Goal: Task Accomplishment & Management: Use online tool/utility

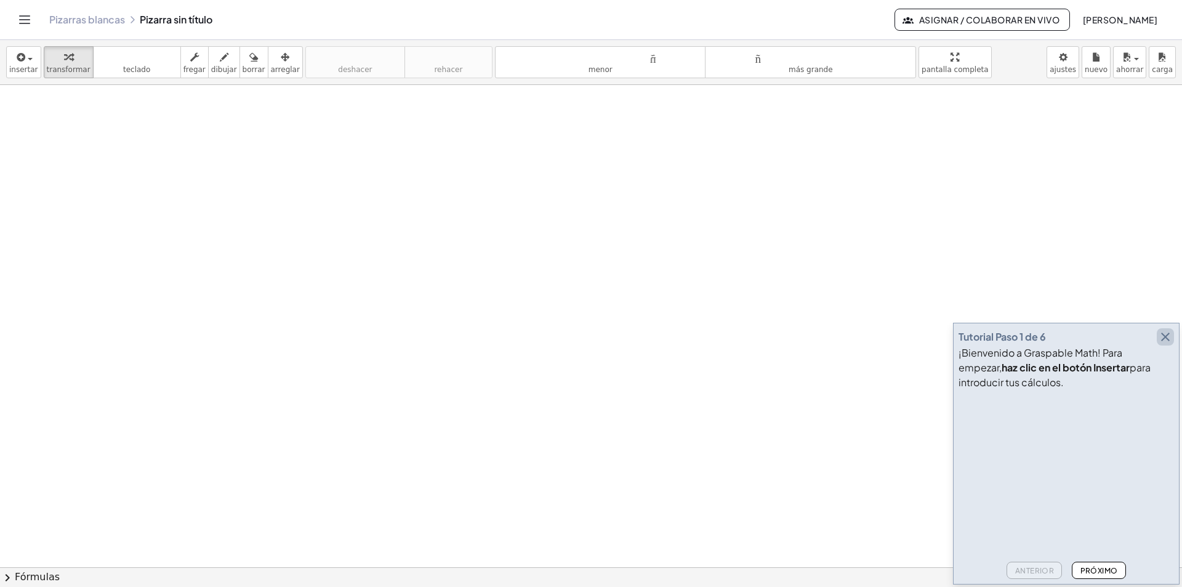
click at [1169, 331] on icon "button" at bounding box center [1165, 336] width 15 height 15
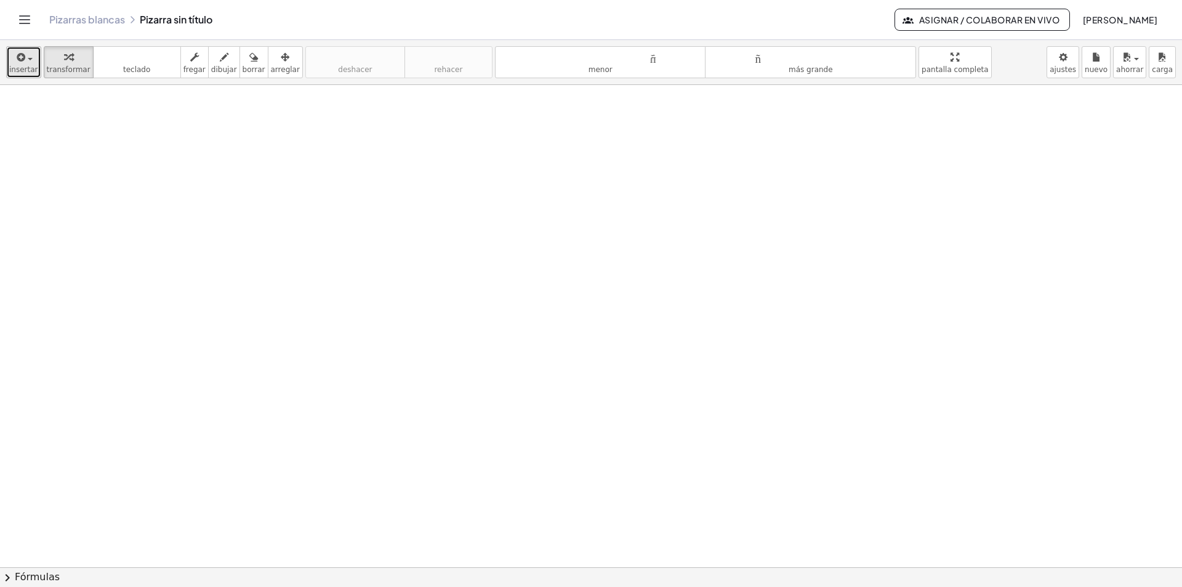
click at [23, 67] on font "insertar" at bounding box center [23, 69] width 29 height 9
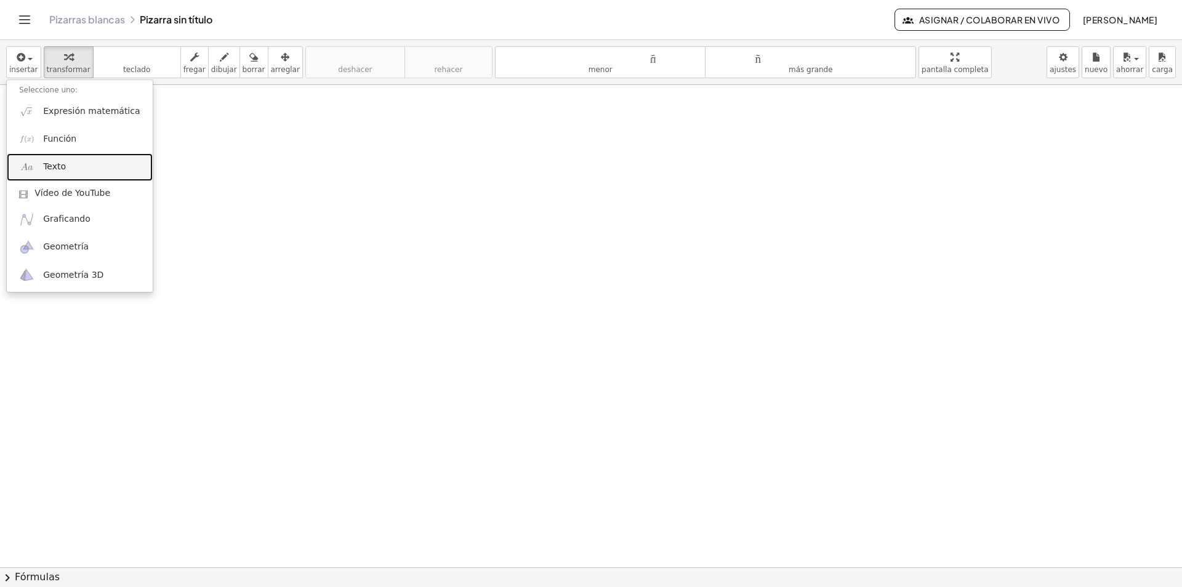
click at [68, 166] on link "Texto" at bounding box center [80, 167] width 146 height 28
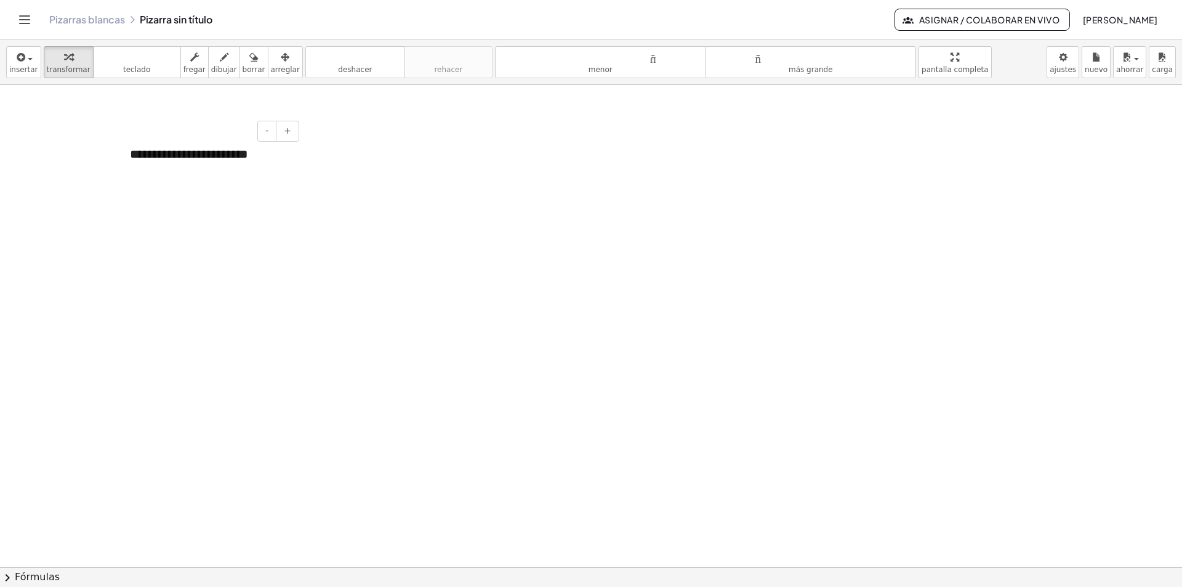
click at [148, 155] on font "**********" at bounding box center [189, 154] width 118 height 12
click at [137, 156] on font "**********" at bounding box center [181, 154] width 103 height 12
click at [231, 156] on font "**********" at bounding box center [186, 154] width 113 height 12
click at [289, 131] on font "+" at bounding box center [287, 131] width 7 height 10
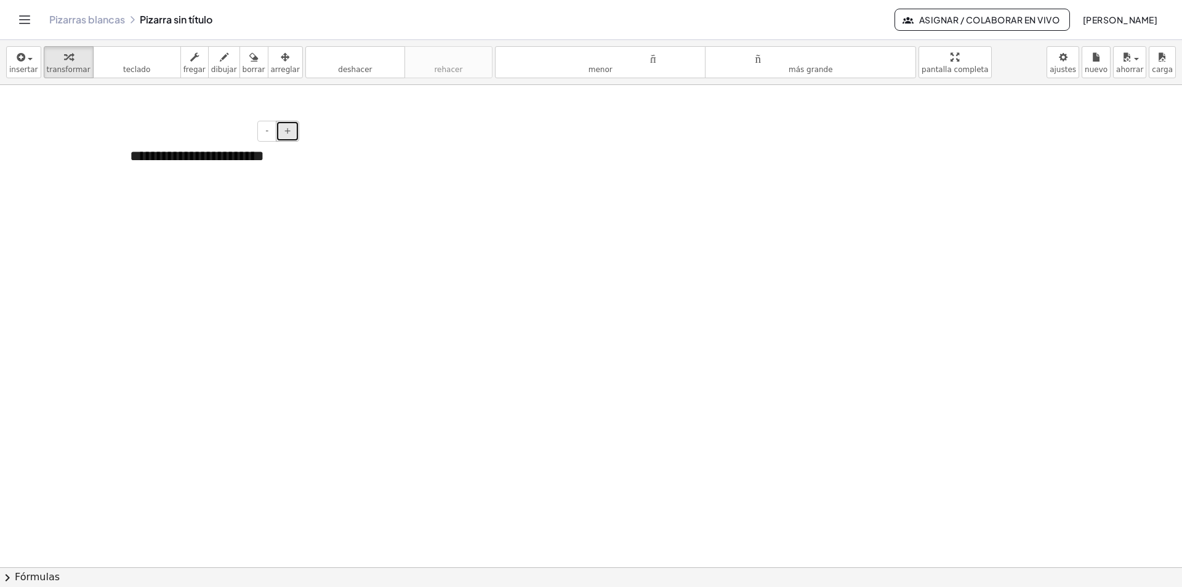
click at [289, 131] on font "+" at bounding box center [287, 131] width 7 height 10
click at [268, 134] on font "-" at bounding box center [266, 131] width 3 height 10
click at [281, 58] on icon "button" at bounding box center [285, 57] width 9 height 15
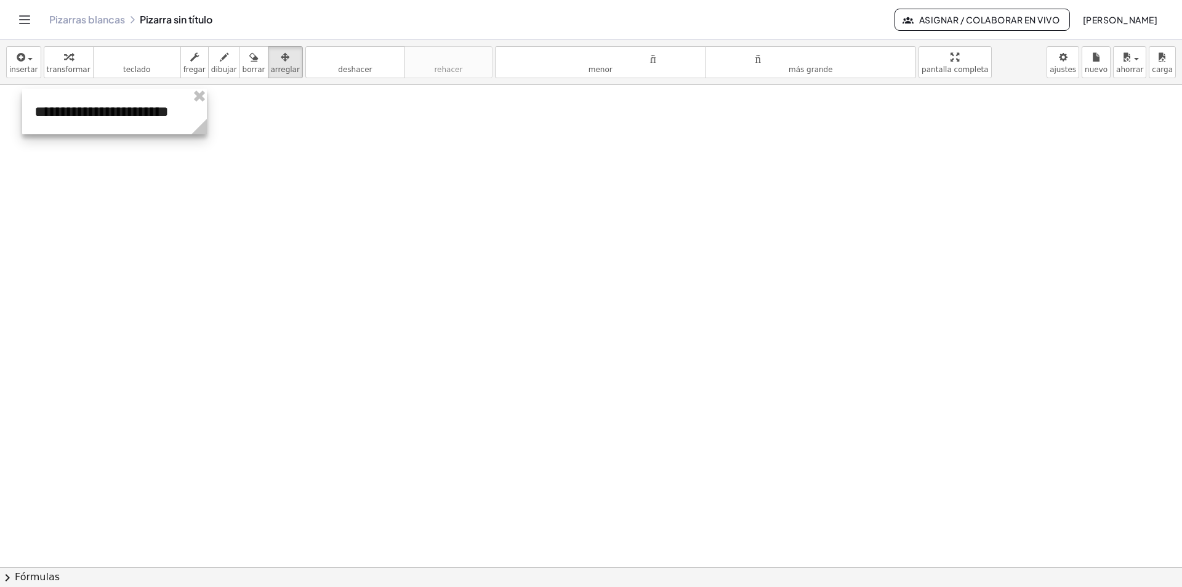
drag, startPoint x: 275, startPoint y: 160, endPoint x: 180, endPoint y: 116, distance: 105.2
click at [180, 116] on div at bounding box center [114, 112] width 185 height 46
click at [24, 63] on div "button" at bounding box center [23, 56] width 29 height 15
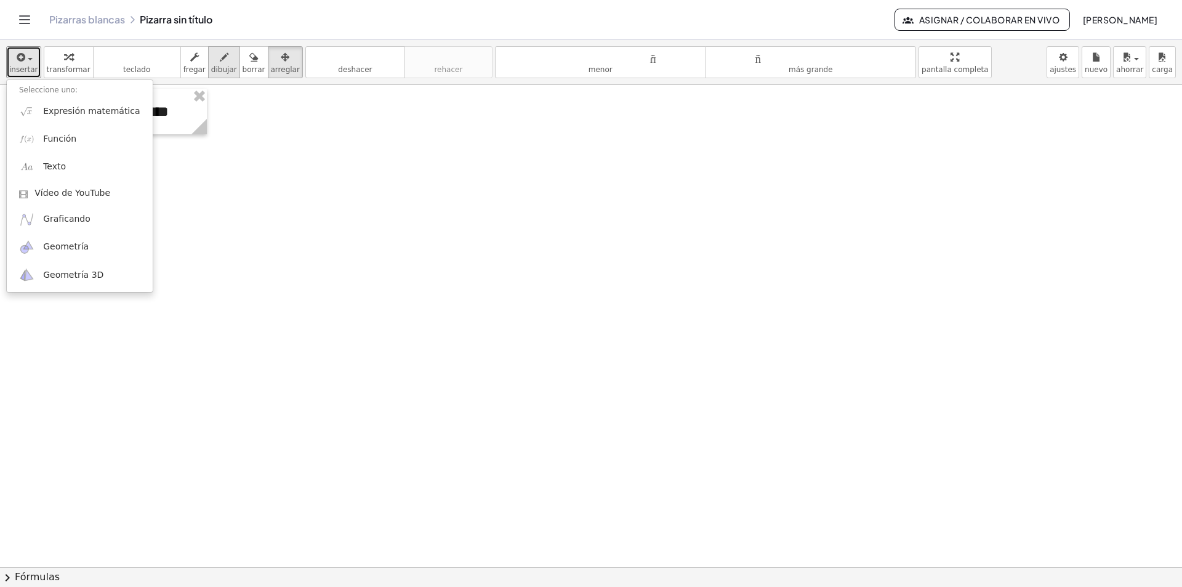
click at [211, 67] on font "dibujar" at bounding box center [224, 69] width 26 height 9
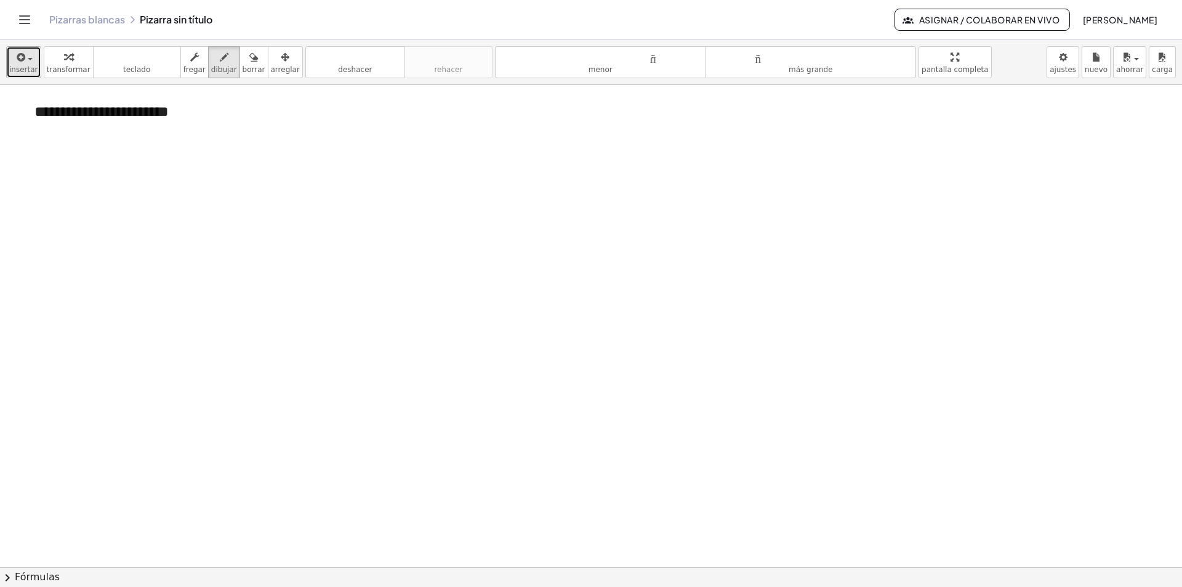
click at [20, 73] on font "insertar" at bounding box center [23, 69] width 29 height 9
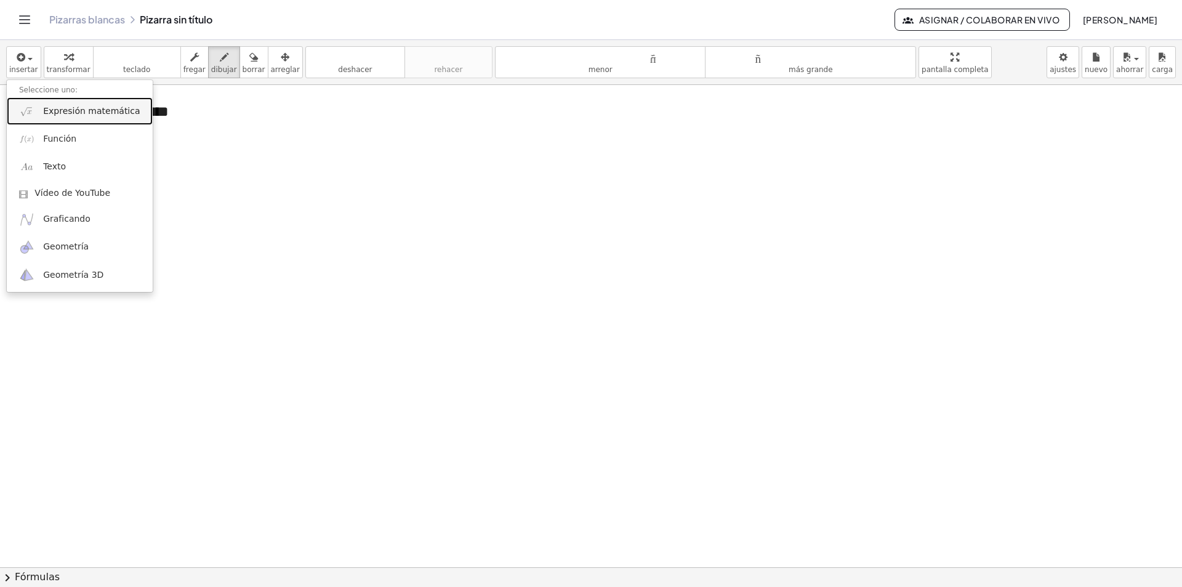
click at [80, 116] on font "Expresión matemática" at bounding box center [91, 111] width 97 height 10
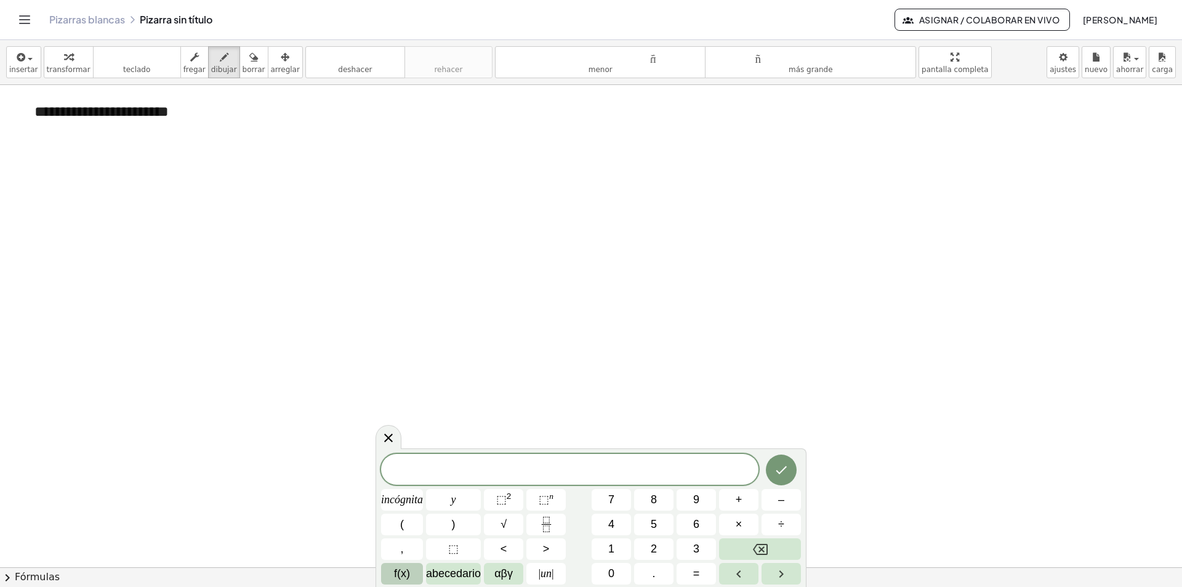
click at [398, 571] on font "f(x)" at bounding box center [402, 573] width 16 height 12
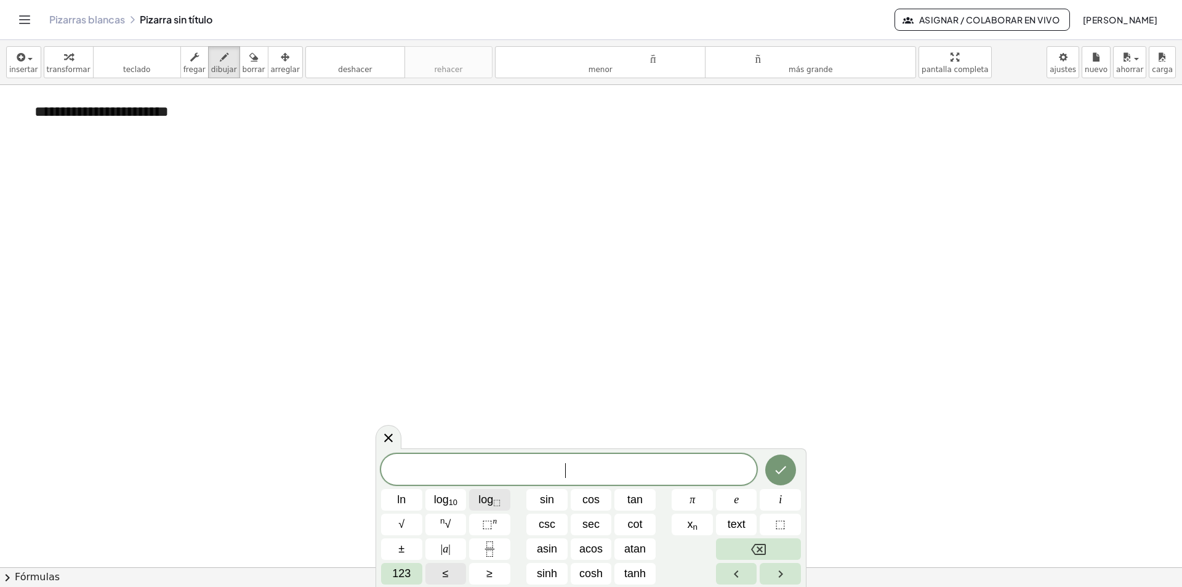
click at [496, 501] on sub "⬚" at bounding box center [496, 501] width 7 height 9
click at [552, 462] on span "​ l o g ​" at bounding box center [569, 467] width 376 height 24
click at [599, 470] on span "1 − ​ l o g ​" at bounding box center [569, 467] width 376 height 24
click at [401, 572] on span "123" at bounding box center [401, 573] width 18 height 17
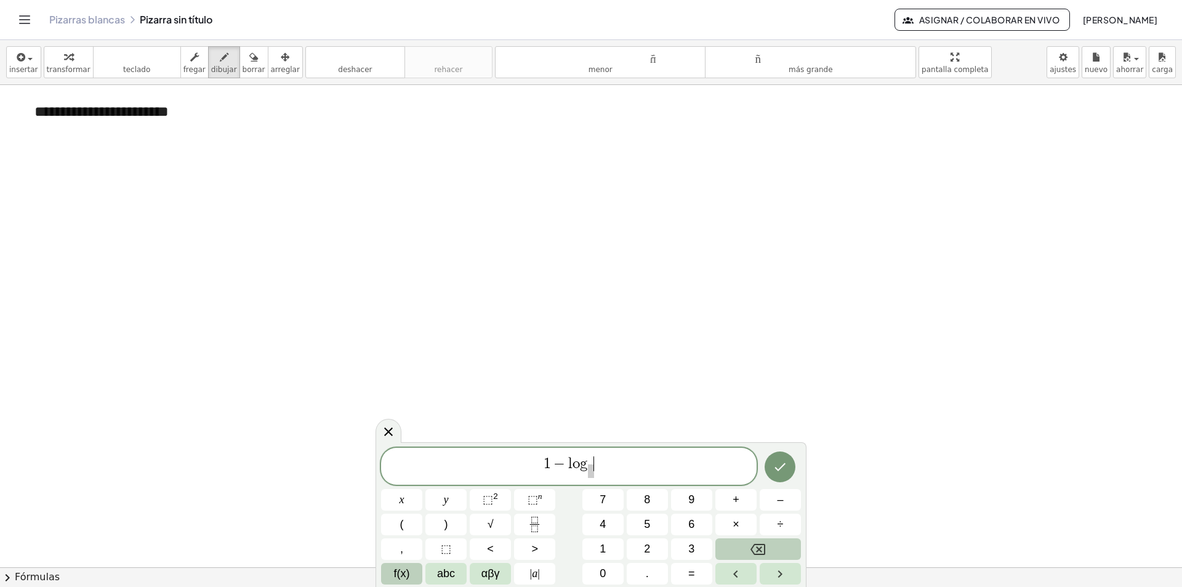
click at [596, 473] on span "1 − l o g ​ ​" at bounding box center [569, 467] width 376 height 24
click at [591, 470] on span "​" at bounding box center [591, 471] width 6 height 14
click at [601, 524] on span "4" at bounding box center [603, 524] width 6 height 17
click at [597, 458] on span "1 − l o g 4 ​ ​" at bounding box center [569, 467] width 376 height 24
click at [417, 523] on button "(" at bounding box center [401, 524] width 41 height 22
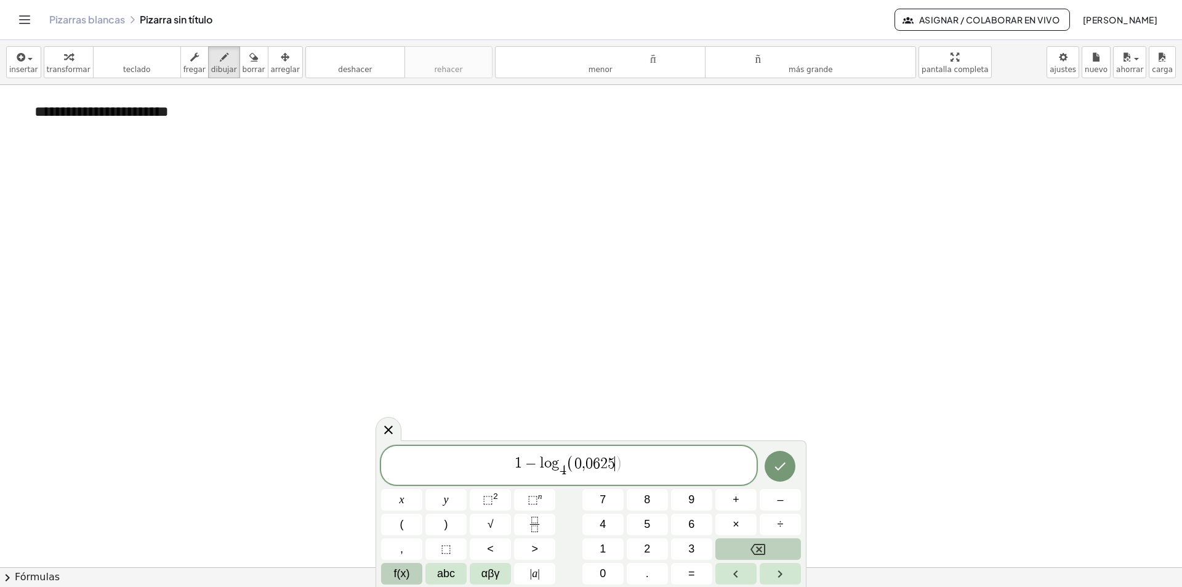
click at [653, 473] on span "1 − l o g 4 ​ ( 0 , 0 6 2 5 ​ )" at bounding box center [569, 466] width 376 height 26
click at [589, 464] on span "0" at bounding box center [588, 463] width 7 height 15
click at [595, 460] on span "6" at bounding box center [596, 463] width 7 height 15
click at [775, 465] on icon "Done" at bounding box center [780, 466] width 15 height 15
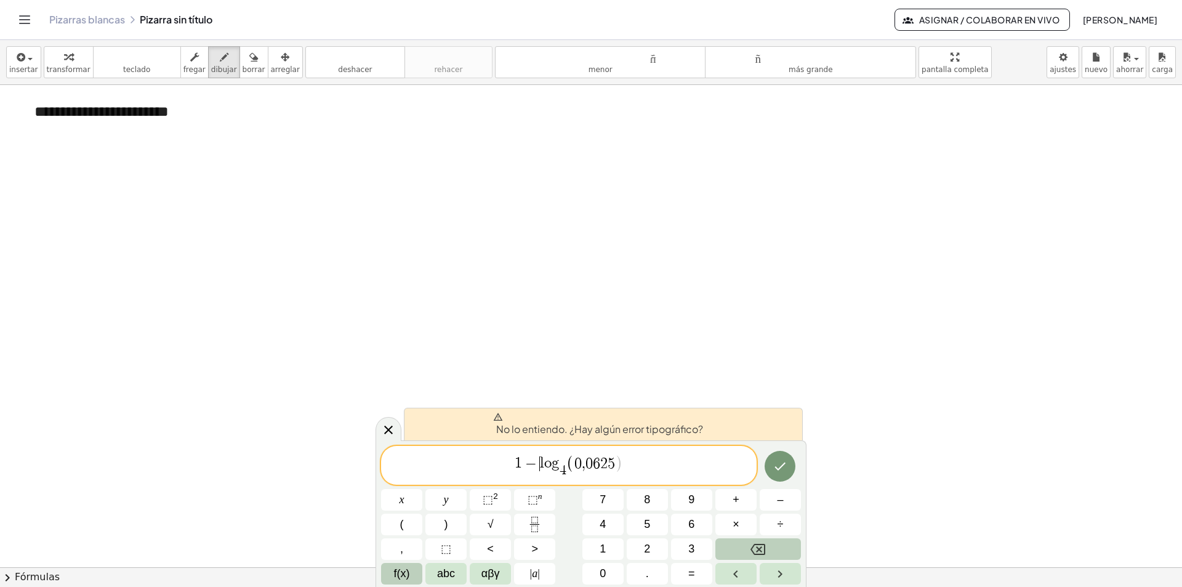
click at [539, 467] on span "1 − ​ l o g 4 ​ ( 0 , 0 6 2 5 )" at bounding box center [569, 466] width 376 height 26
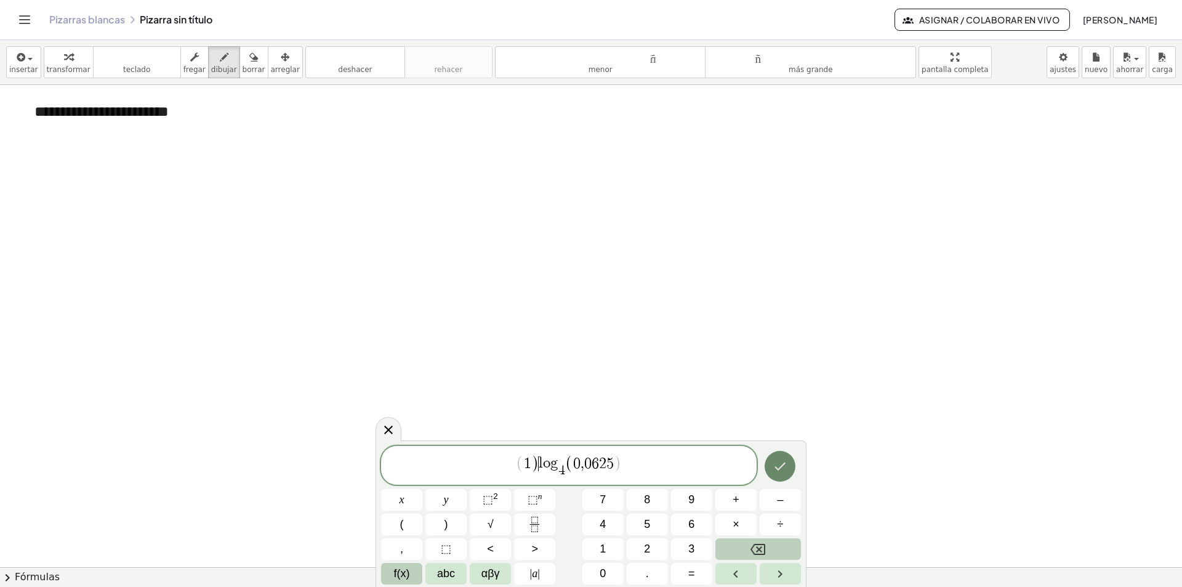
click at [776, 463] on icon "Hecho" at bounding box center [780, 466] width 15 height 15
click at [777, 466] on icon "Hecho" at bounding box center [780, 466] width 15 height 15
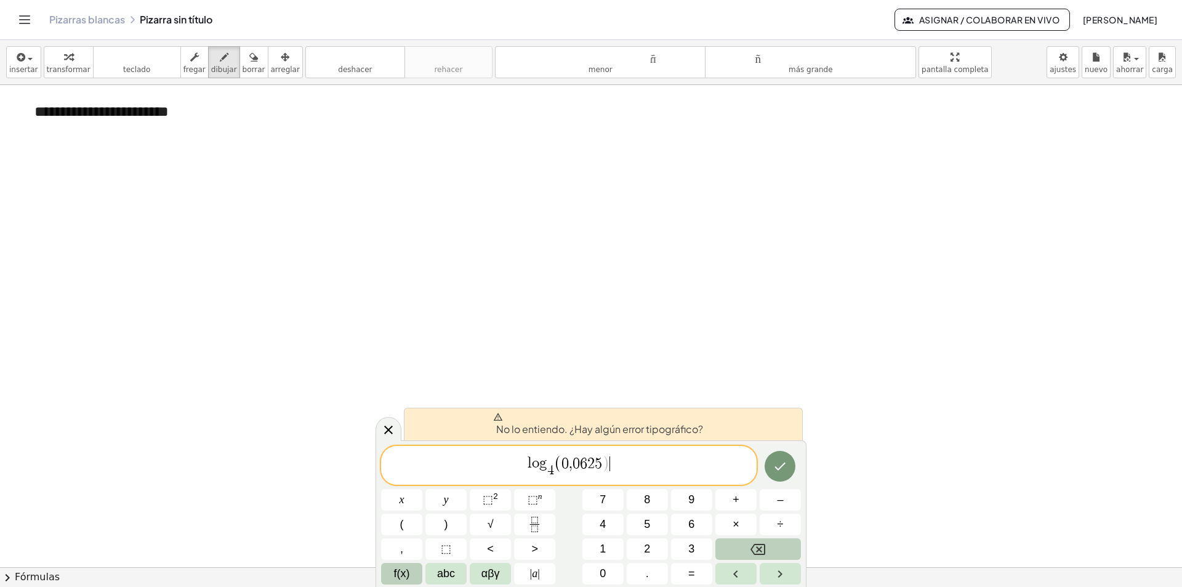
click at [615, 462] on span "l o g 4 ​ ( 0 , 0 6 2 5 ) ​" at bounding box center [569, 466] width 376 height 26
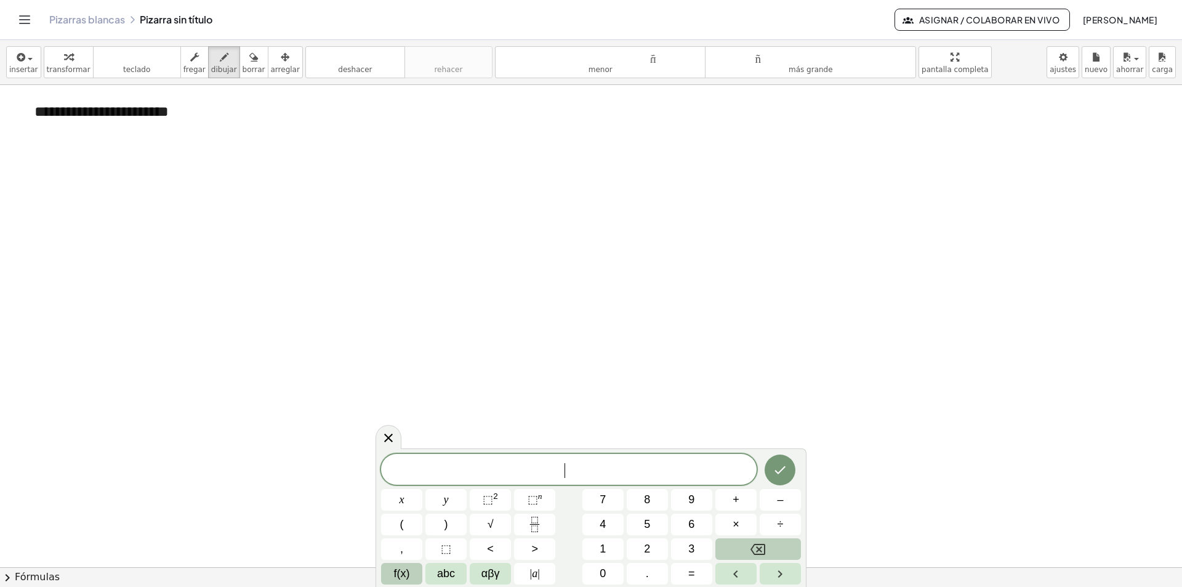
click at [404, 575] on span "f(x)" at bounding box center [402, 573] width 16 height 17
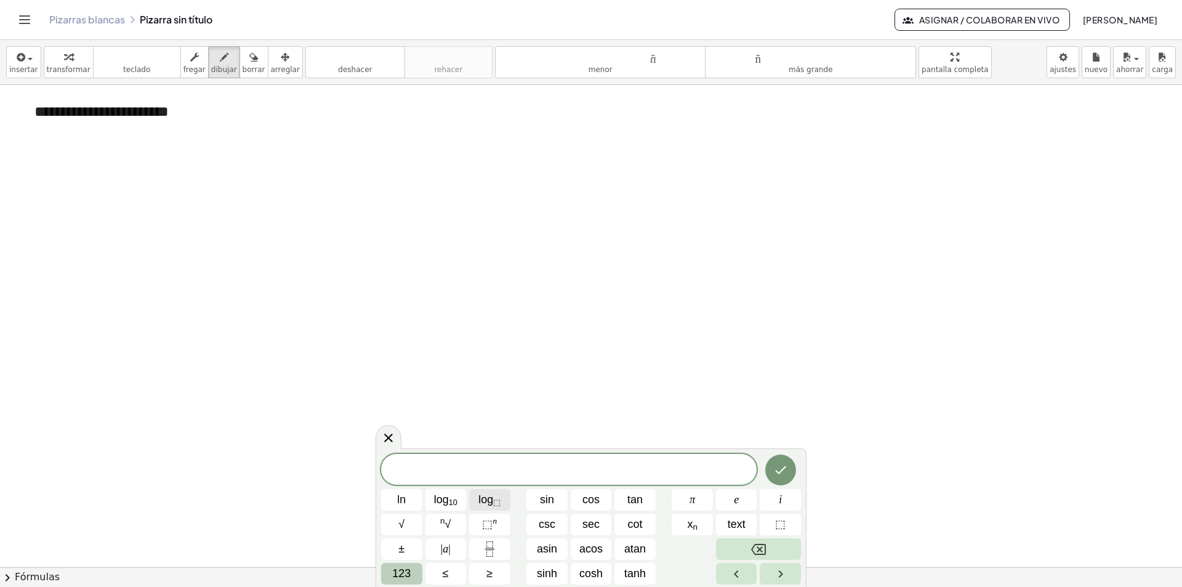
click at [497, 497] on span "log ⬚" at bounding box center [489, 499] width 22 height 17
click at [406, 572] on span "123" at bounding box center [401, 573] width 18 height 17
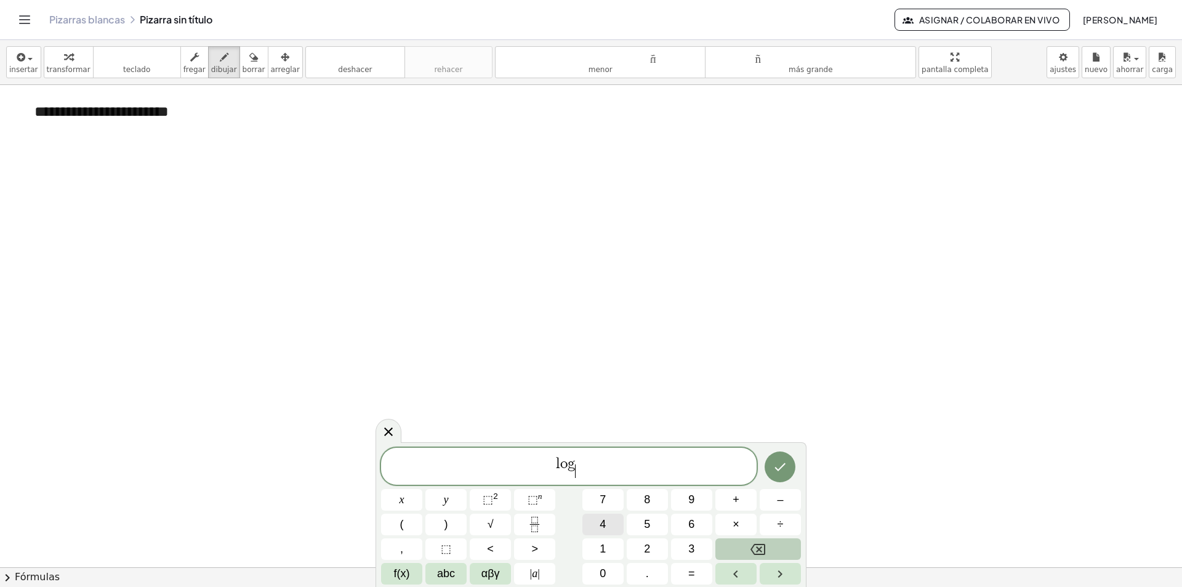
click at [604, 525] on span "4" at bounding box center [603, 524] width 6 height 17
click at [589, 460] on span "l o g 4 ​ ​" at bounding box center [569, 467] width 376 height 24
click at [403, 518] on span "(" at bounding box center [402, 524] width 4 height 17
click at [627, 468] on span "l o g 4 ​ ( 0 . 0 6 2 5 ​ )" at bounding box center [569, 466] width 376 height 26
click at [784, 459] on icon "Done" at bounding box center [780, 466] width 15 height 15
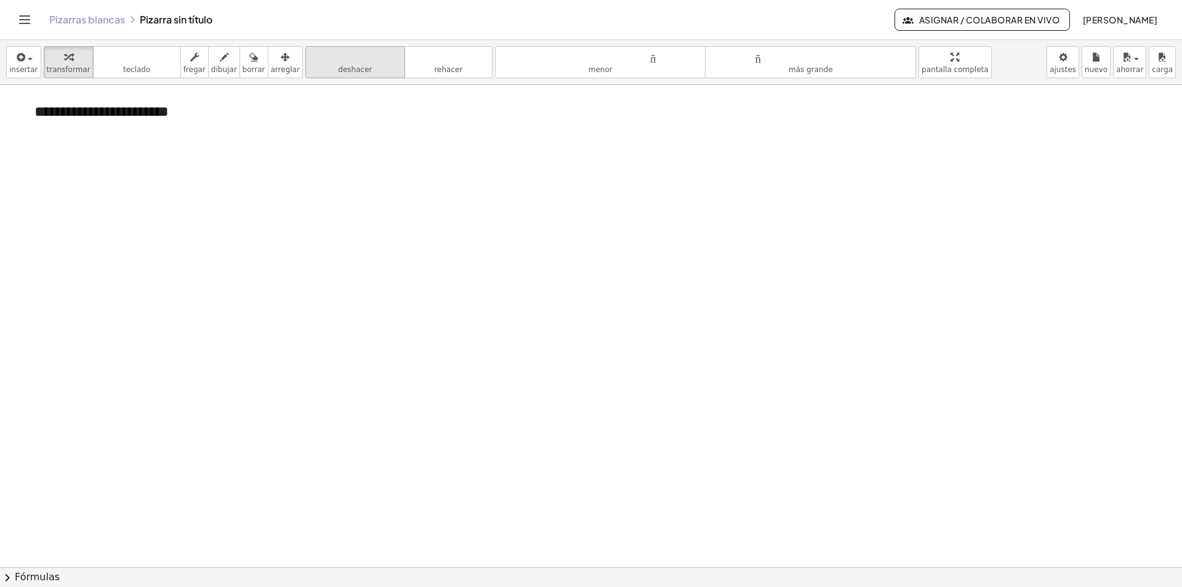
click at [338, 69] on font "deshacer" at bounding box center [355, 69] width 34 height 9
click at [20, 64] on icon "button" at bounding box center [20, 57] width 11 height 15
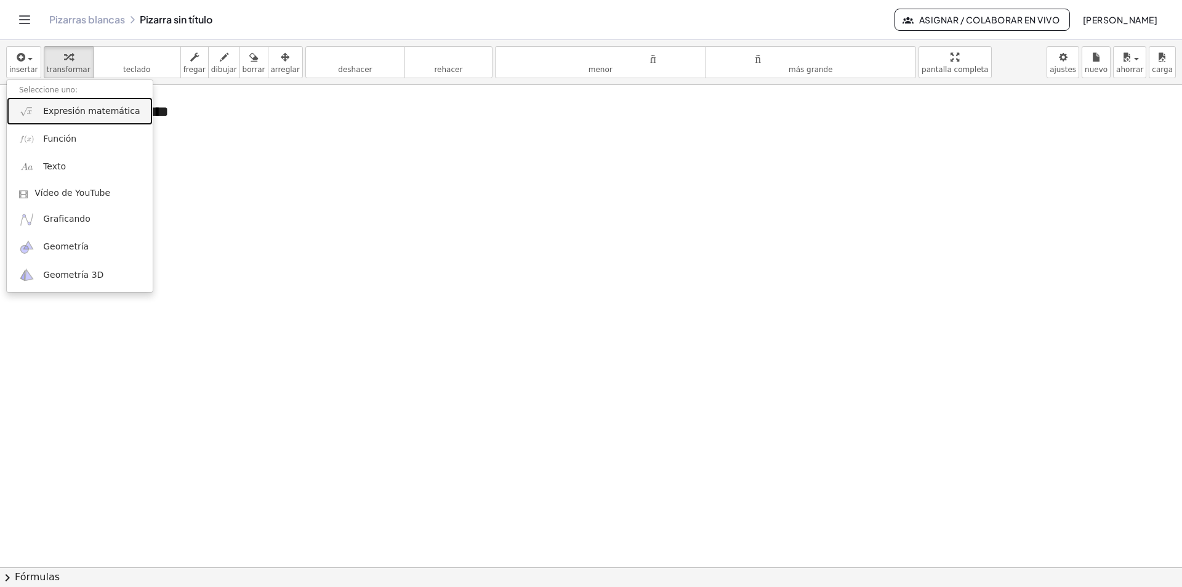
click at [92, 111] on font "Expresión matemática" at bounding box center [91, 111] width 97 height 10
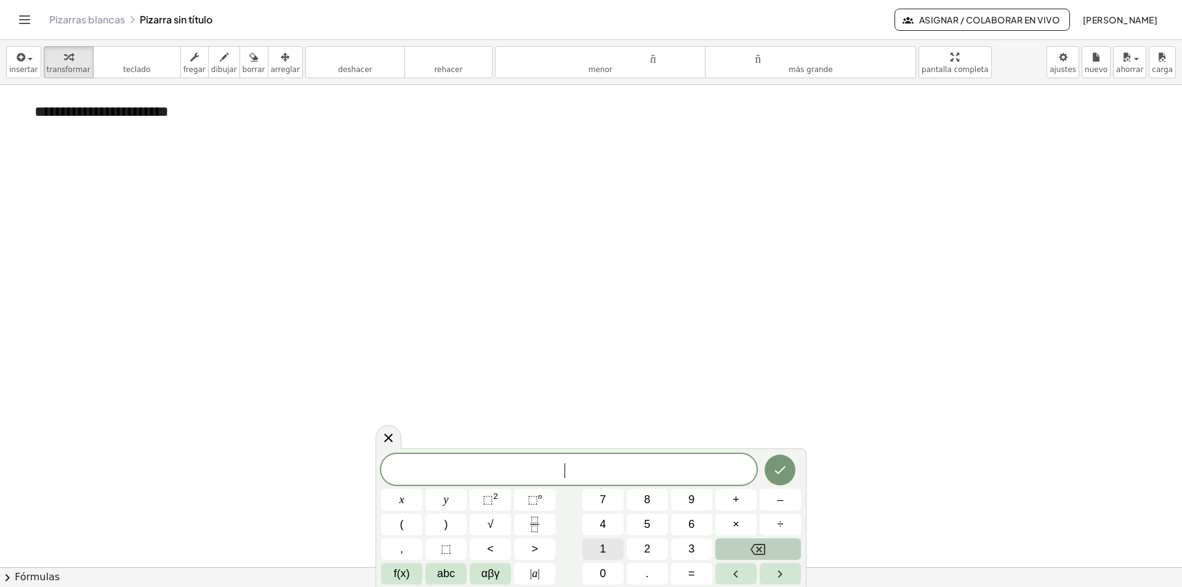
click at [602, 550] on span "1" at bounding box center [603, 549] width 6 height 17
click at [404, 573] on span "f(x)" at bounding box center [402, 573] width 16 height 17
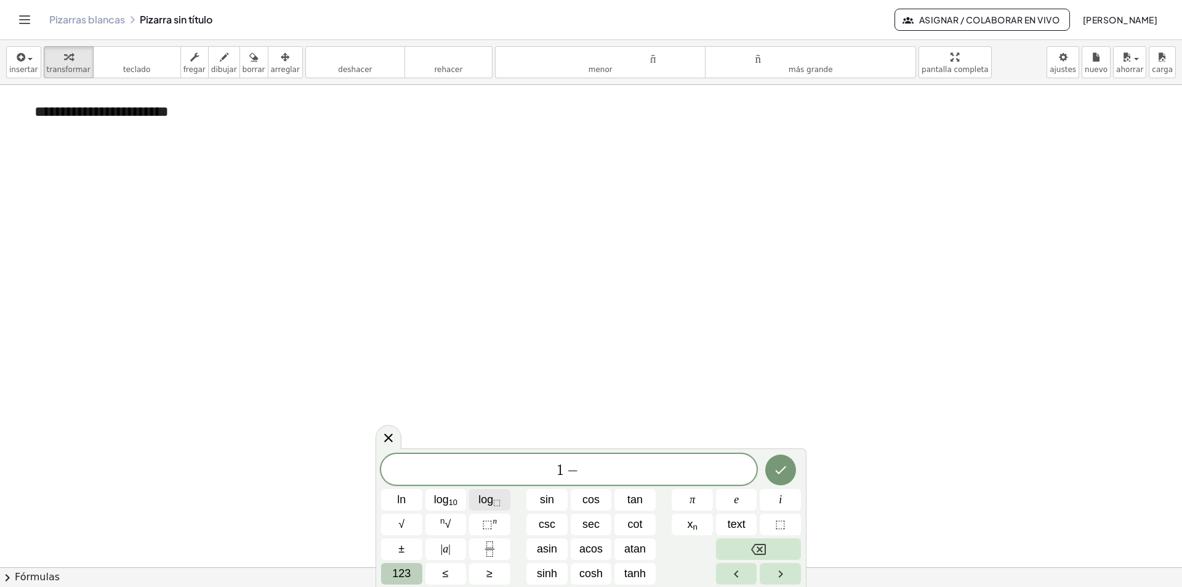
click at [481, 501] on span "log ⬚" at bounding box center [489, 499] width 22 height 17
click at [410, 576] on span "123" at bounding box center [401, 573] width 18 height 17
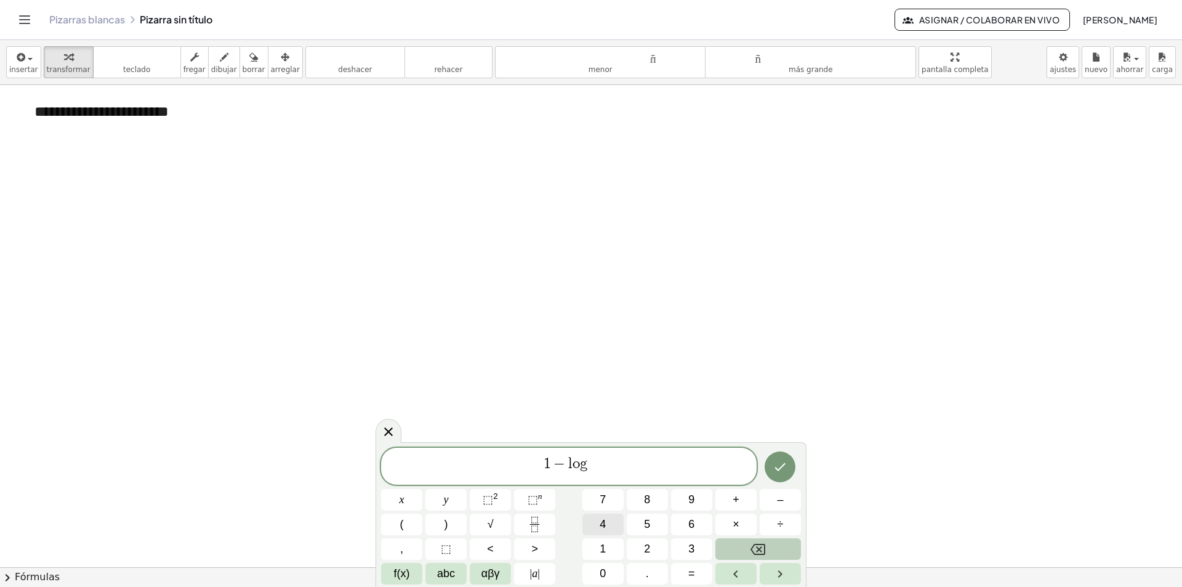
click at [607, 530] on button "4" at bounding box center [602, 524] width 41 height 22
click at [412, 524] on button "(" at bounding box center [401, 524] width 41 height 22
click at [586, 456] on span "1 − l o g 4 ( ​ ) ​" at bounding box center [569, 465] width 376 height 27
click at [760, 547] on icon "Backspace" at bounding box center [757, 549] width 15 height 15
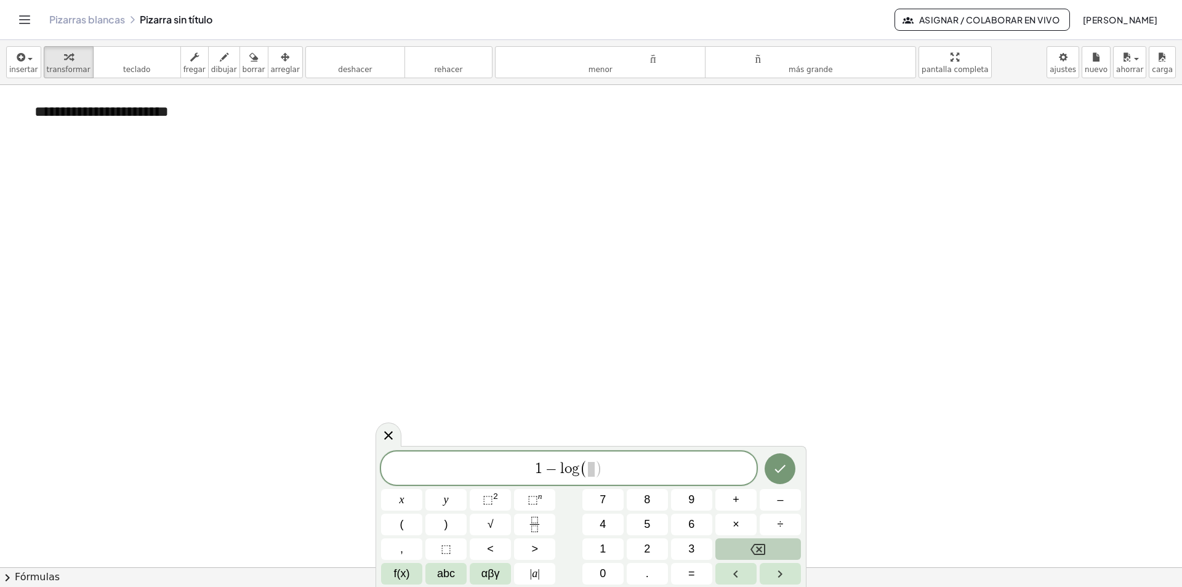
click at [759, 547] on icon "Backspace" at bounding box center [757, 549] width 15 height 15
click at [611, 475] on span "1 − ( ) ​" at bounding box center [569, 469] width 376 height 20
click at [748, 548] on button "Backspace" at bounding box center [758, 549] width 86 height 22
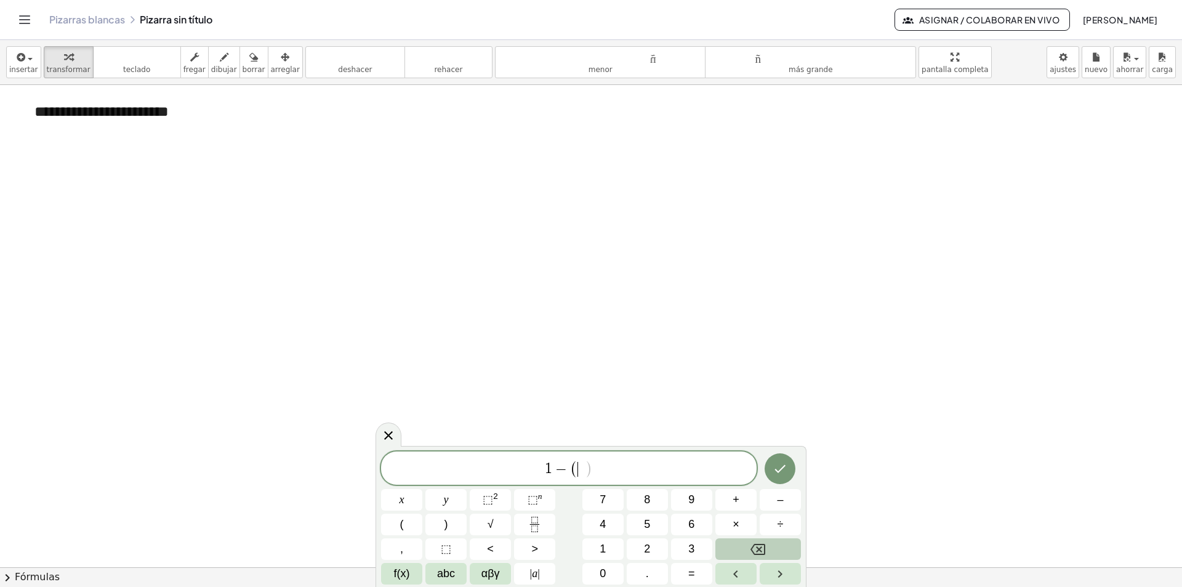
click at [748, 548] on button "Backspace" at bounding box center [758, 549] width 86 height 22
click at [403, 570] on span "f(x)" at bounding box center [402, 573] width 16 height 17
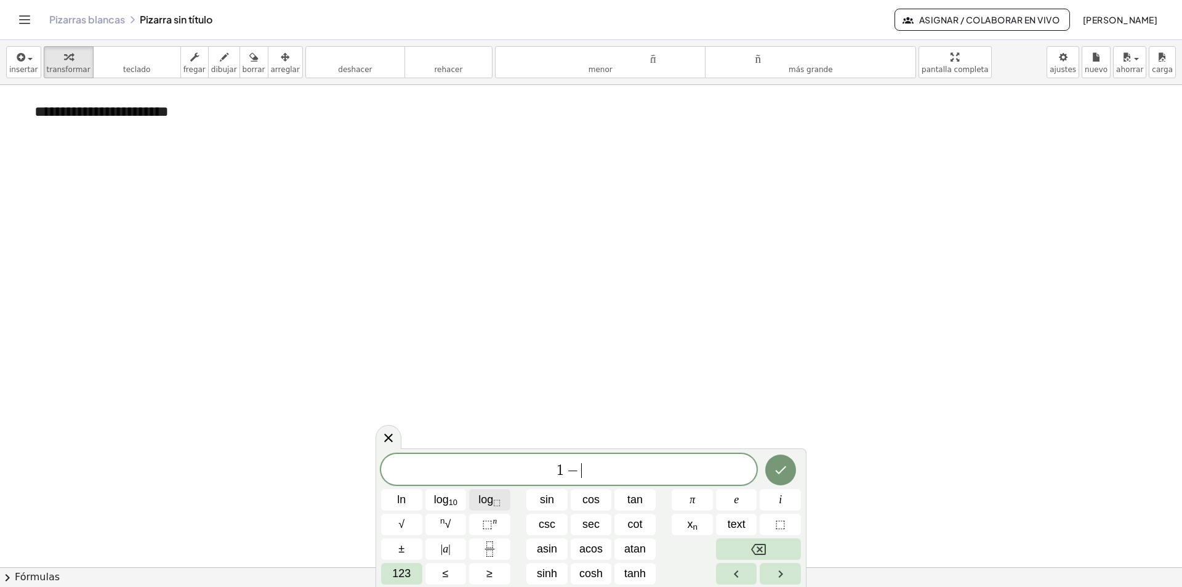
click at [488, 499] on span "log ⬚" at bounding box center [489, 499] width 22 height 17
click at [405, 574] on span "123" at bounding box center [401, 573] width 18 height 17
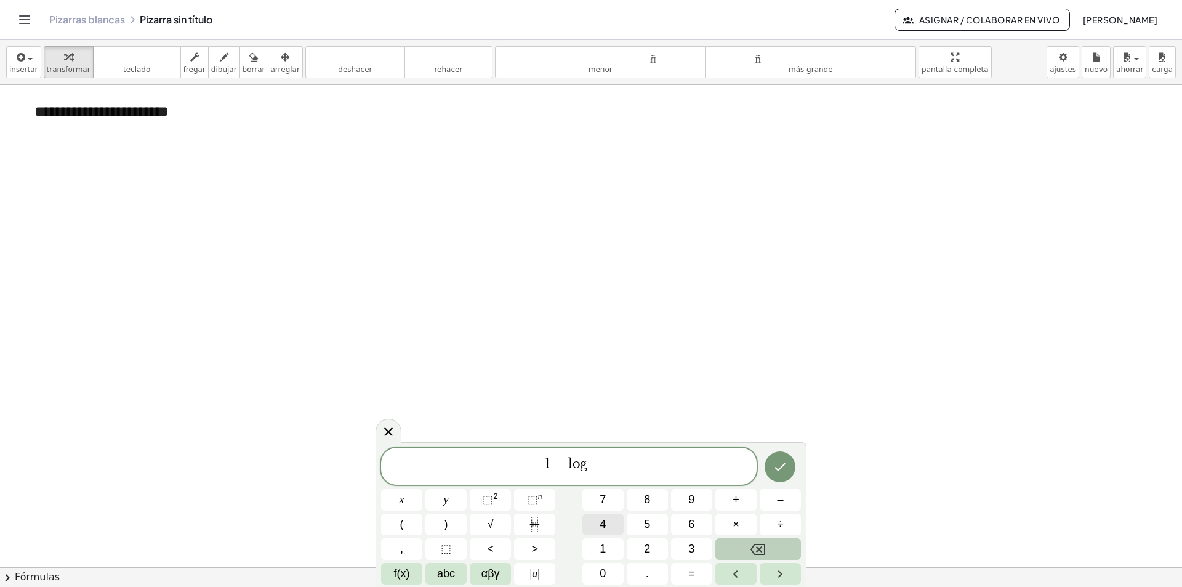
click at [601, 521] on span "4" at bounding box center [603, 524] width 6 height 17
click at [593, 458] on span "1 − l o g 4 ​ ​" at bounding box center [569, 467] width 376 height 24
click at [586, 459] on var "g" at bounding box center [584, 463] width 8 height 15
click at [593, 458] on span "1 − l o g ​ 4 ​" at bounding box center [569, 467] width 376 height 24
click at [605, 451] on div "1 − l o g 4 ​ ​" at bounding box center [569, 466] width 376 height 37
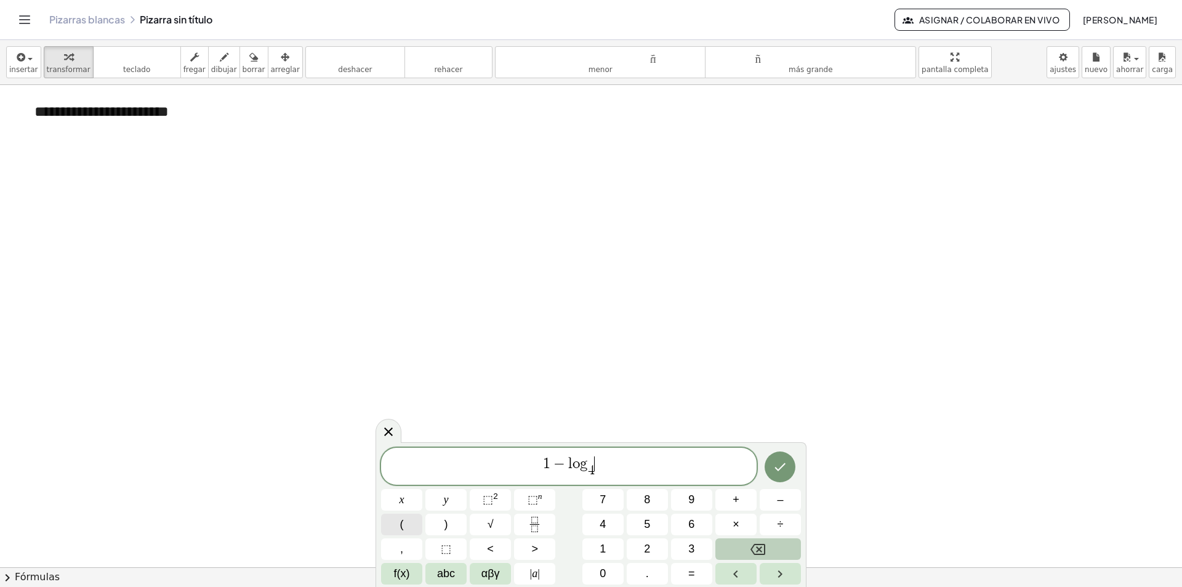
click at [399, 521] on button "(" at bounding box center [401, 524] width 41 height 22
click at [646, 523] on span "5" at bounding box center [647, 524] width 6 height 17
click at [660, 464] on span "1 − l o g 4 ​ ( 0 . 0 6 2 5 ​ )" at bounding box center [569, 466] width 376 height 26
click at [774, 461] on icon "Done" at bounding box center [780, 466] width 15 height 15
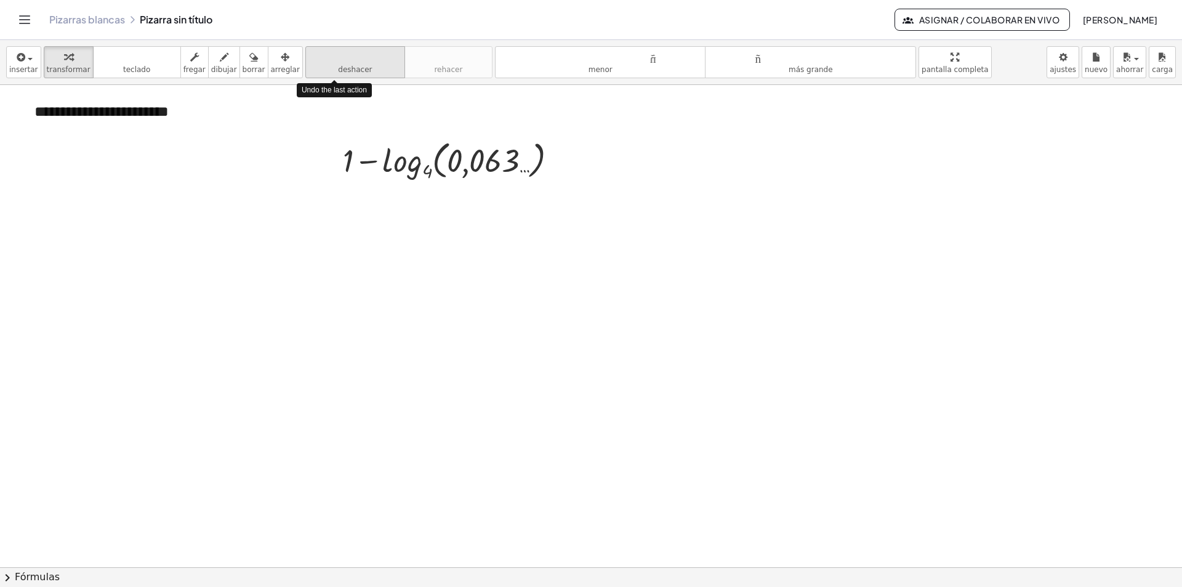
click at [338, 71] on font "deshacer" at bounding box center [355, 69] width 34 height 9
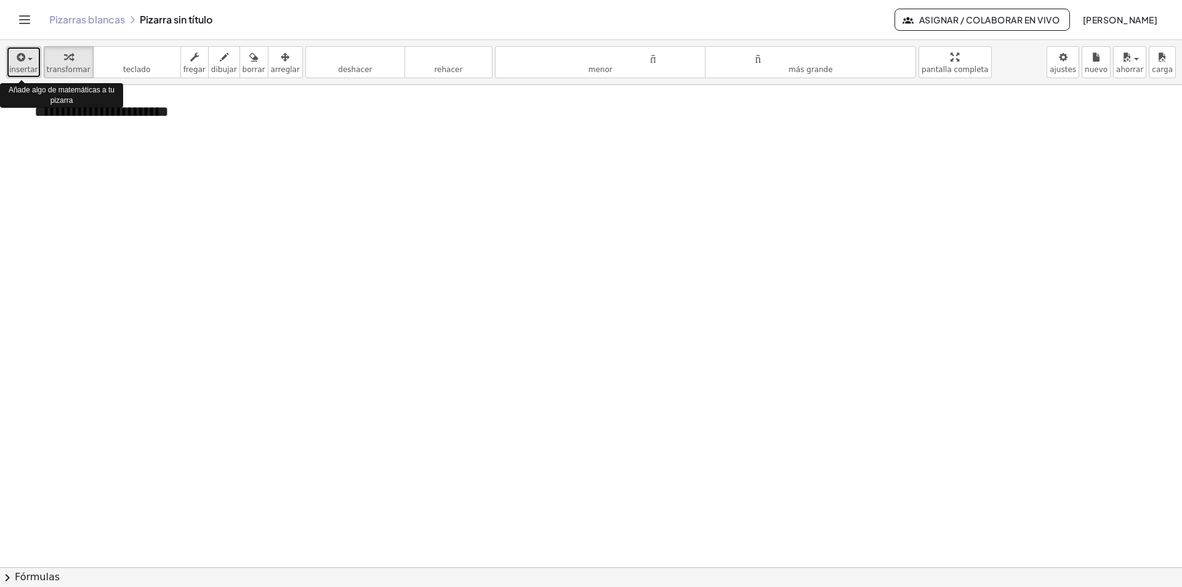
click at [22, 56] on icon "button" at bounding box center [20, 57] width 11 height 15
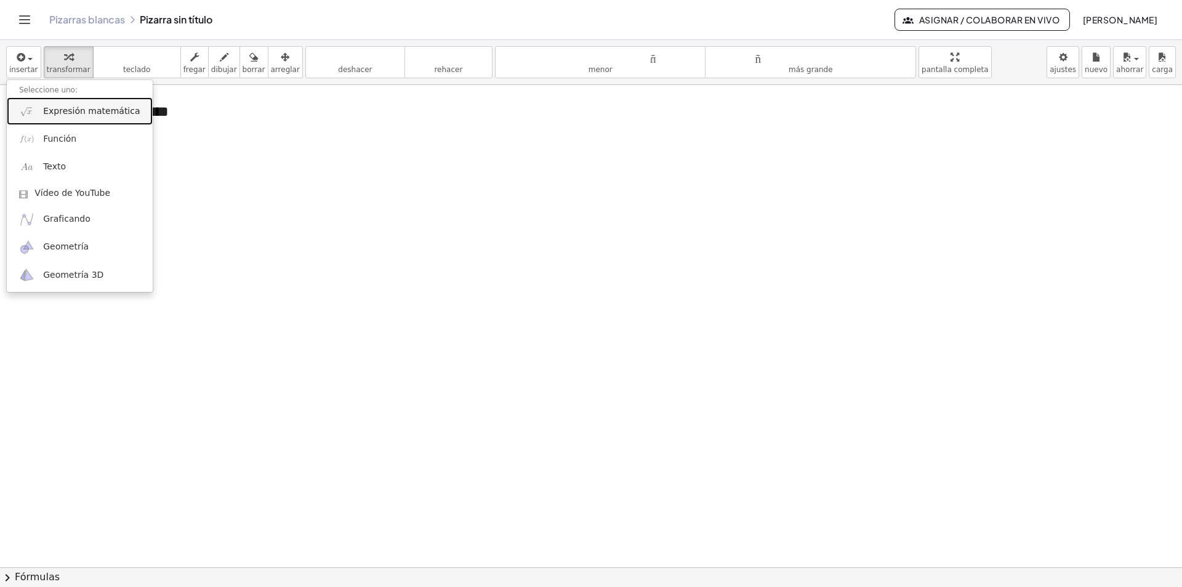
click at [95, 115] on font "Expresión matemática" at bounding box center [91, 111] width 97 height 10
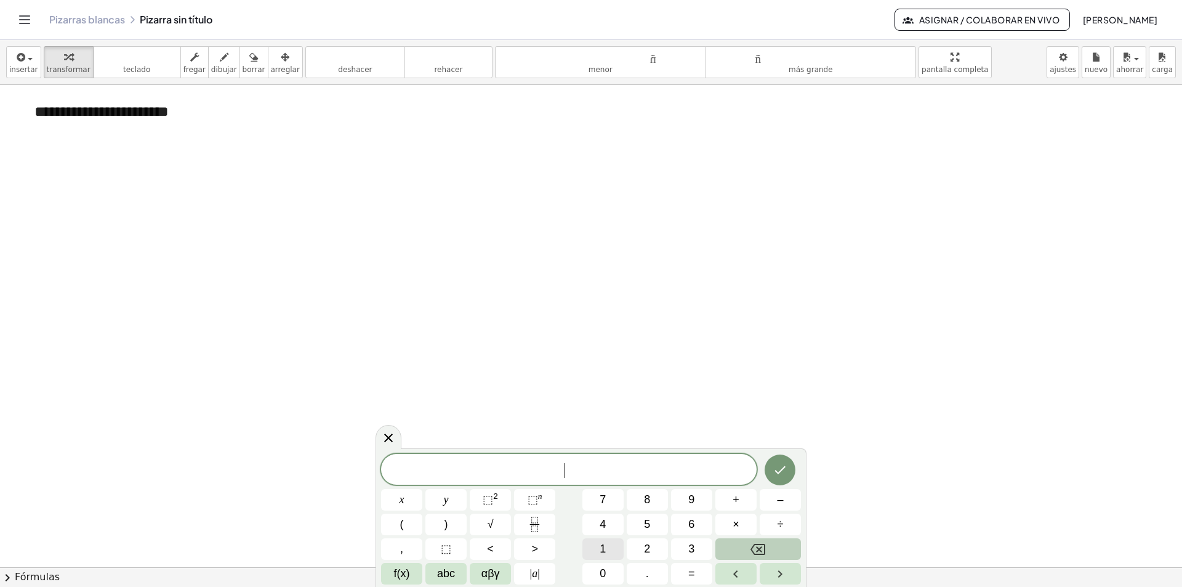
click at [602, 553] on span "1" at bounding box center [603, 549] width 6 height 17
click at [386, 577] on button "f(x)" at bounding box center [401, 574] width 41 height 22
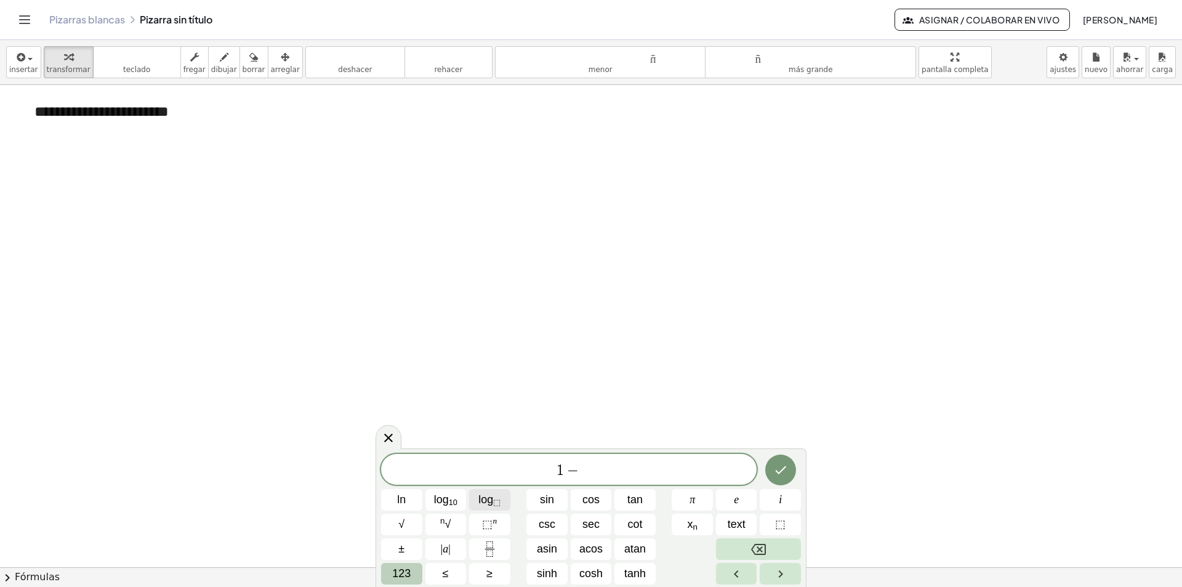
click at [498, 499] on sub "⬚" at bounding box center [496, 501] width 7 height 9
click at [414, 574] on button "123" at bounding box center [401, 574] width 41 height 22
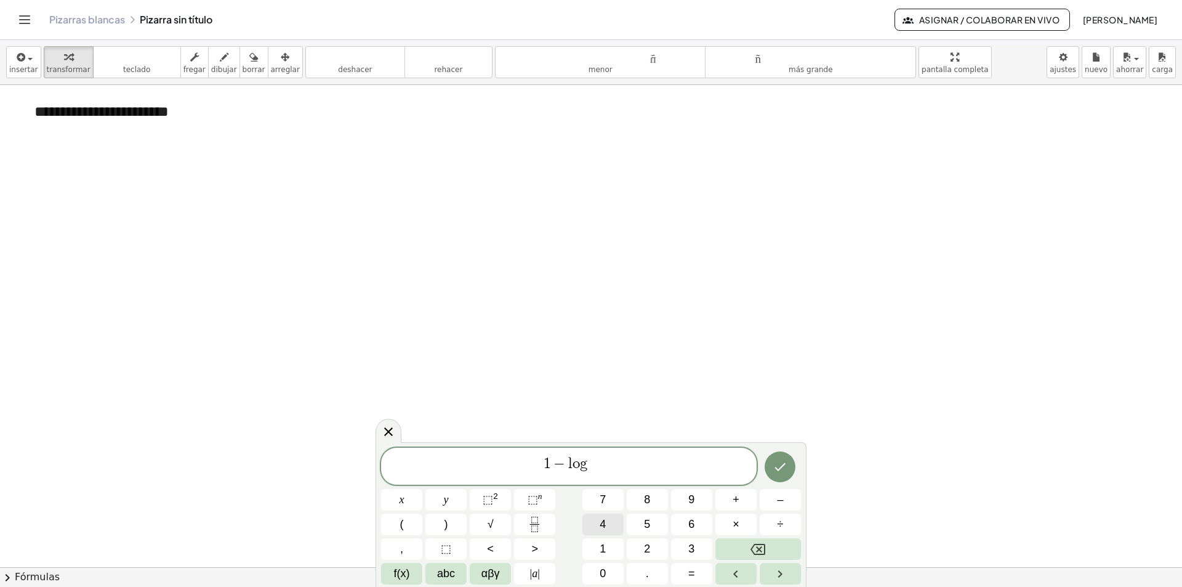
click at [609, 526] on button "4" at bounding box center [602, 524] width 41 height 22
click at [589, 451] on div "1 − l o g ​ 4 ​" at bounding box center [569, 466] width 376 height 37
click at [597, 455] on span "1 − l o g 4 ​ ​" at bounding box center [569, 467] width 376 height 24
click at [415, 526] on button "(" at bounding box center [401, 524] width 41 height 22
click at [639, 451] on div "1 − l o g 4 ​ ( 0 . 0 6 2 5 ) ​" at bounding box center [569, 465] width 376 height 39
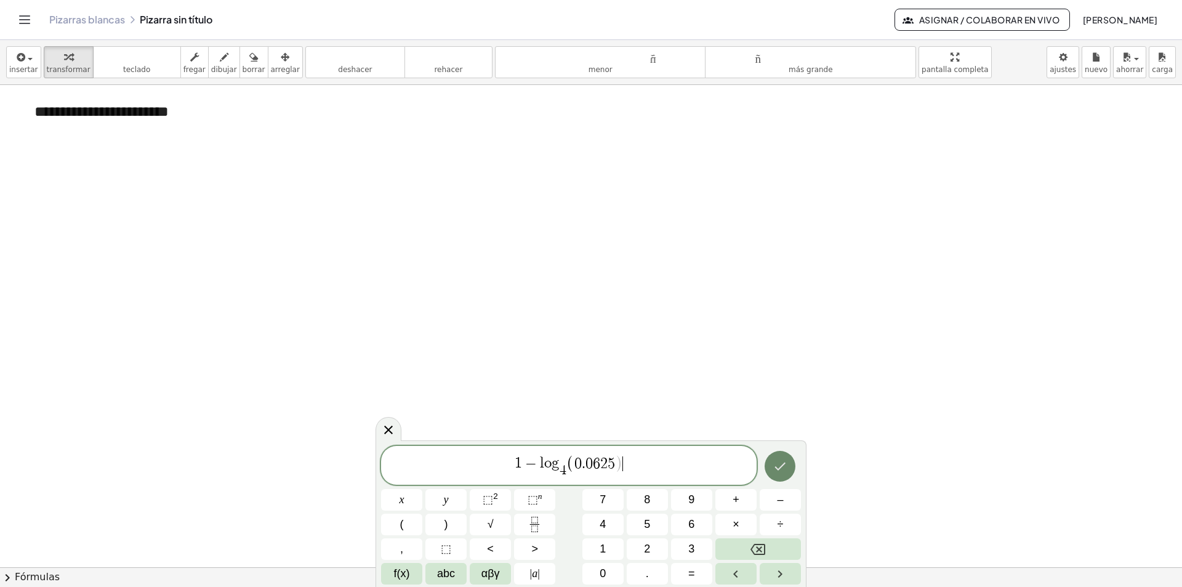
click at [787, 464] on icon "Done" at bounding box center [780, 466] width 15 height 15
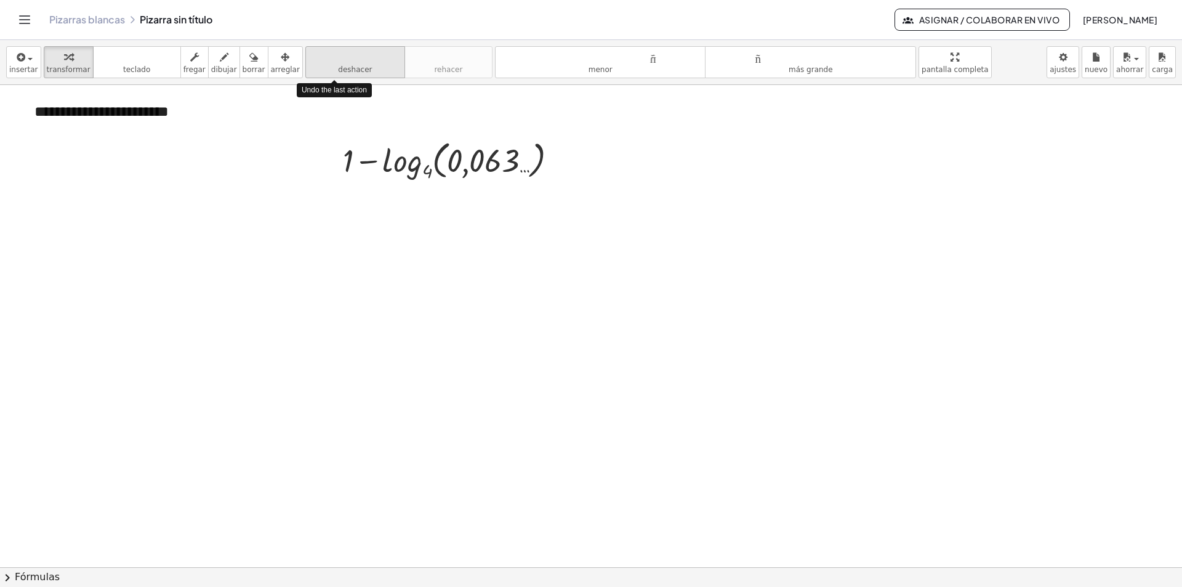
click at [338, 65] on font "deshacer" at bounding box center [355, 69] width 34 height 9
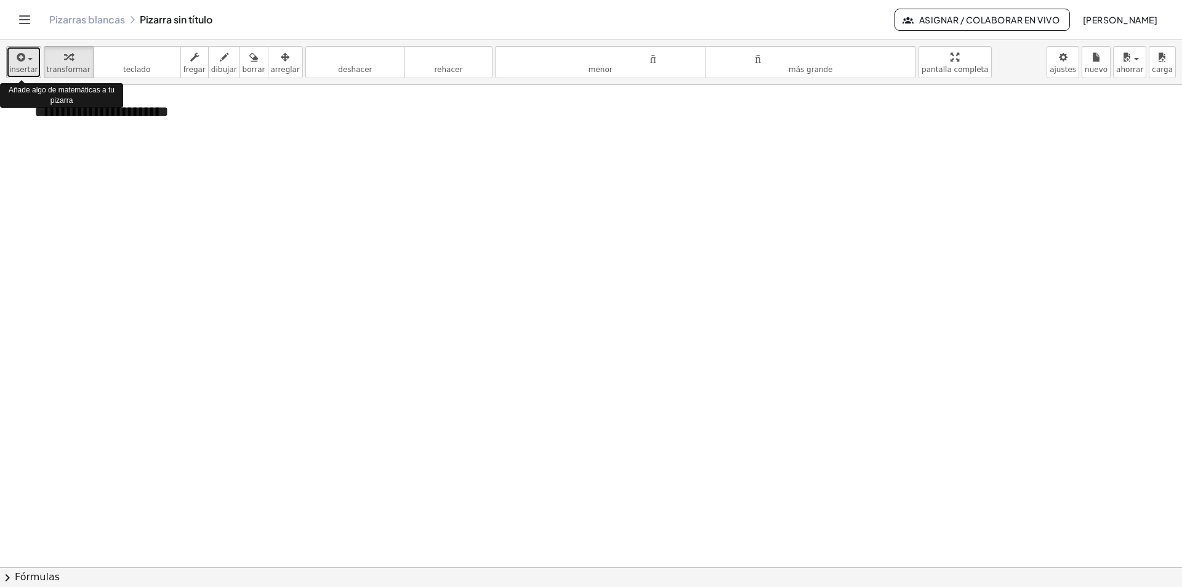
click at [30, 50] on div "button" at bounding box center [23, 56] width 29 height 15
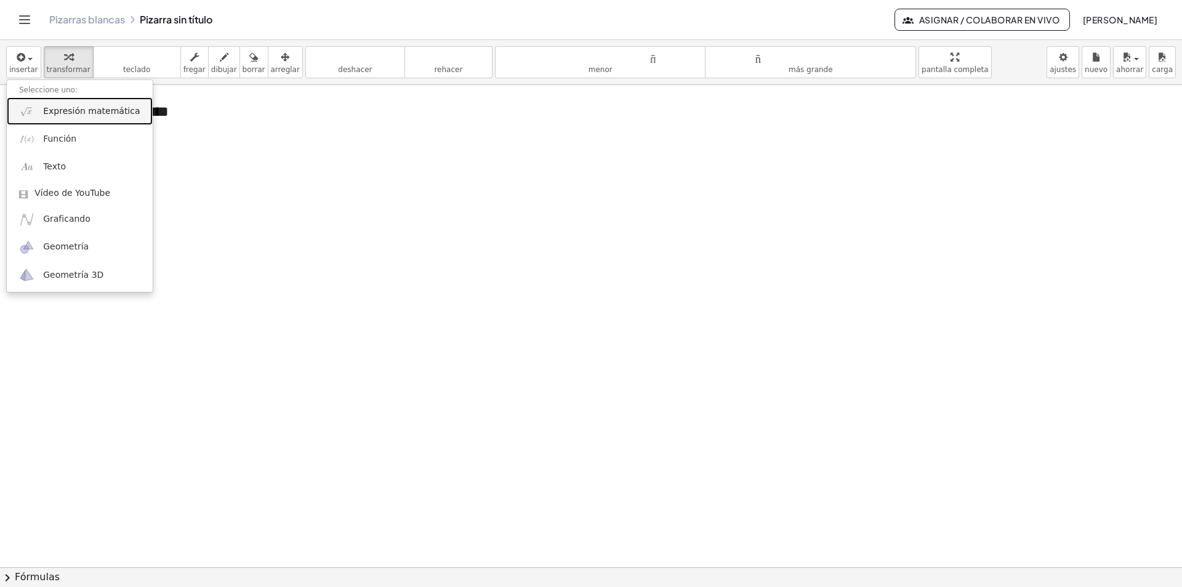
click at [71, 115] on font "Expresión matemática" at bounding box center [91, 111] width 97 height 10
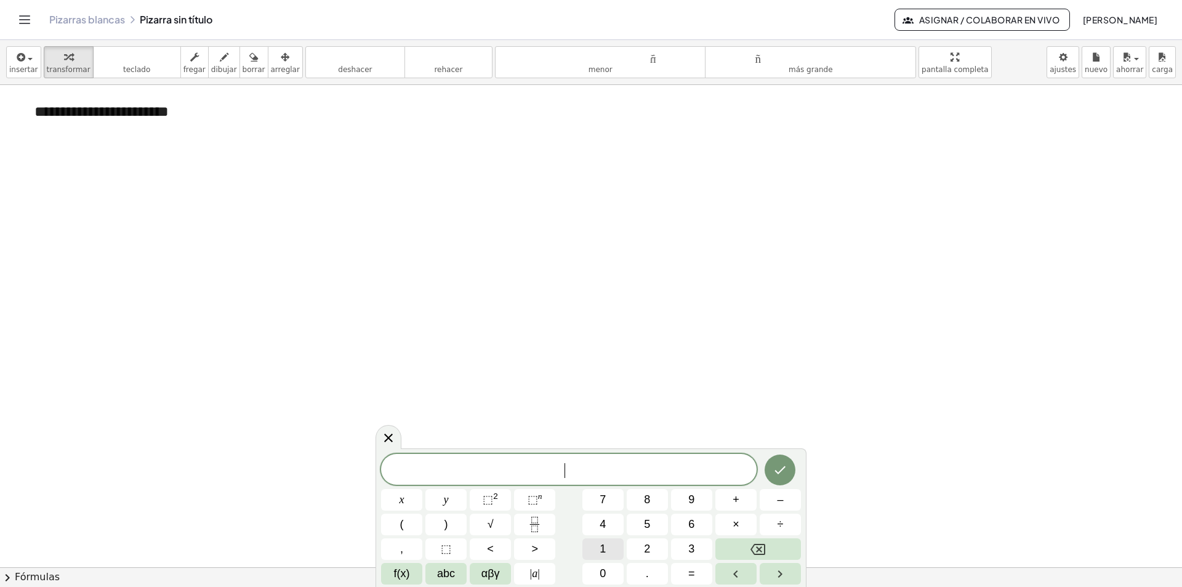
click at [613, 547] on button "1" at bounding box center [602, 549] width 41 height 22
click at [782, 498] on span "–" at bounding box center [780, 499] width 6 height 17
click at [402, 574] on span "f(x)" at bounding box center [402, 573] width 16 height 17
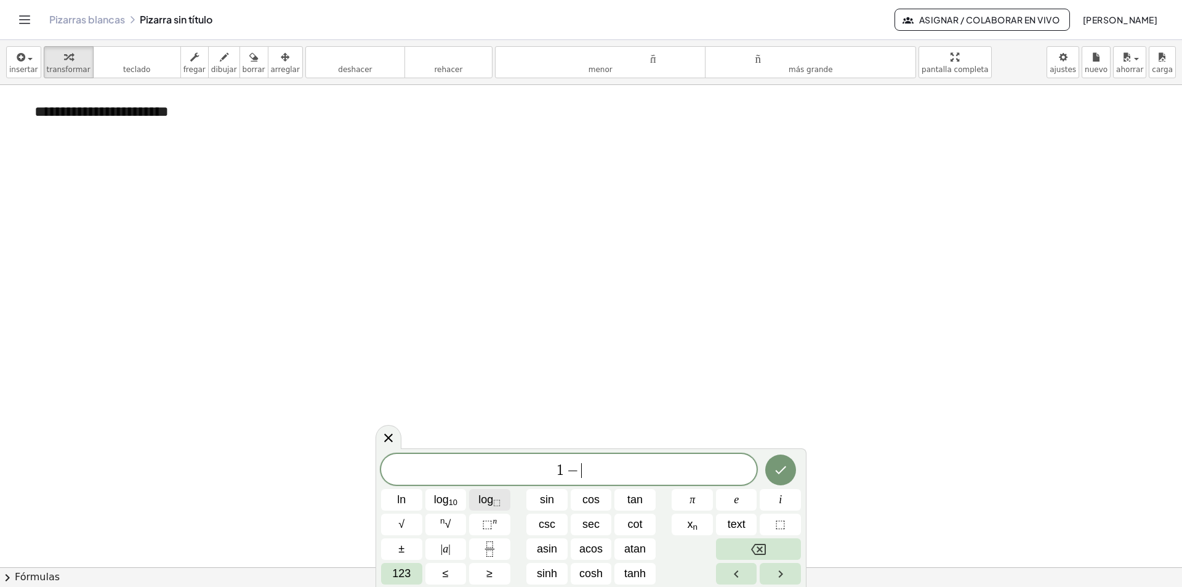
click at [494, 502] on sub "⬚" at bounding box center [496, 501] width 7 height 9
click at [398, 581] on span "123" at bounding box center [401, 573] width 18 height 17
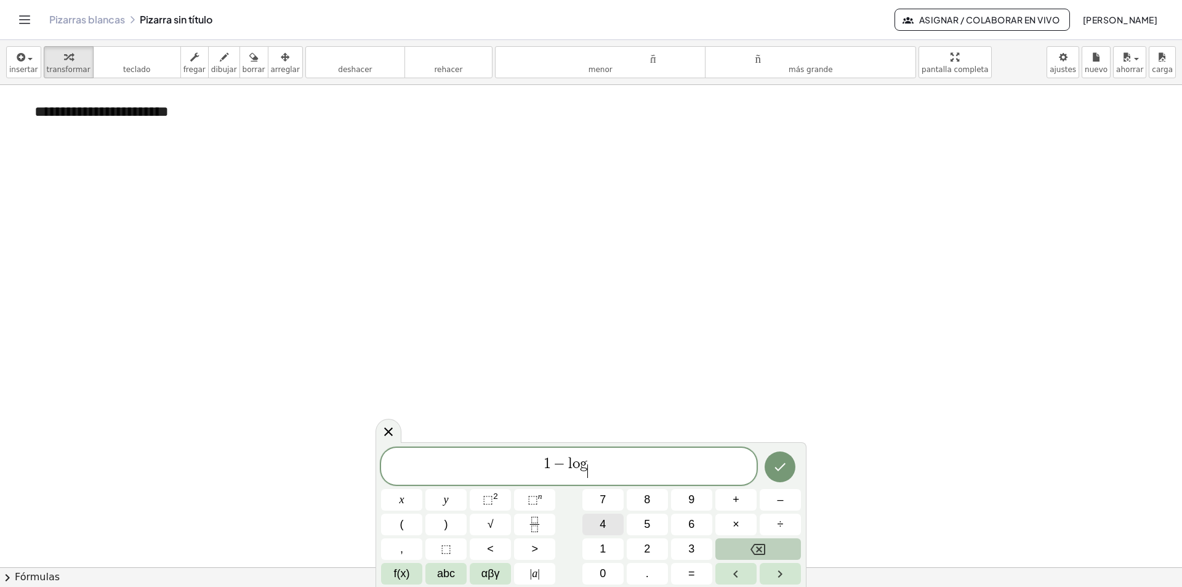
click at [606, 518] on span "4" at bounding box center [603, 524] width 6 height 17
click at [585, 457] on var "g" at bounding box center [584, 463] width 8 height 15
click at [597, 456] on span "1 − l o g 4 ​ ​" at bounding box center [569, 467] width 376 height 24
click at [411, 529] on button "(" at bounding box center [401, 524] width 41 height 22
click at [536, 526] on icon "Fraction" at bounding box center [534, 528] width 6 height 6
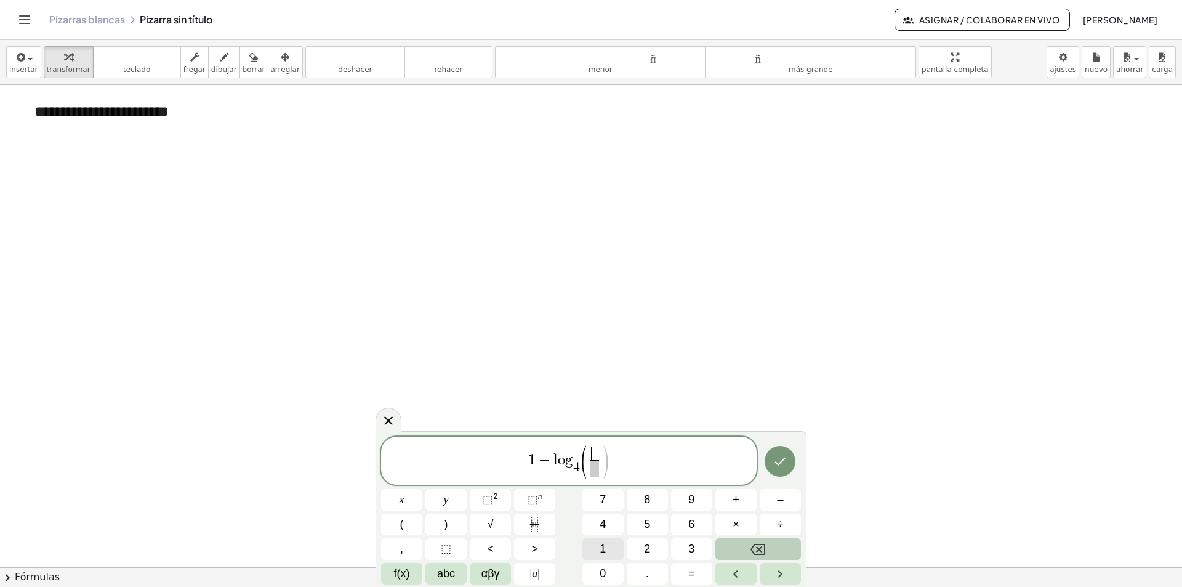
click at [606, 549] on span "1" at bounding box center [603, 549] width 6 height 17
click at [593, 467] on span "​" at bounding box center [594, 468] width 9 height 17
click at [688, 523] on button "6" at bounding box center [691, 524] width 41 height 22
click at [606, 522] on span "4" at bounding box center [603, 524] width 6 height 17
click at [622, 456] on span "1 − l o g 4 ​ ( 1 6 4 ​ ​ )" at bounding box center [569, 461] width 376 height 35
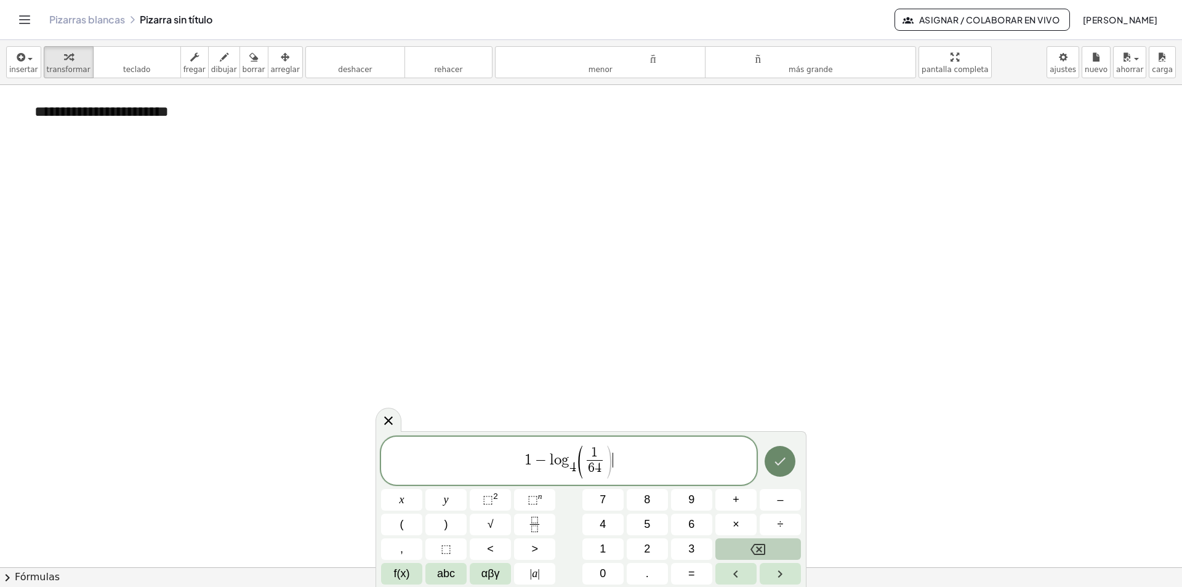
click at [773, 465] on icon "Done" at bounding box center [780, 461] width 15 height 15
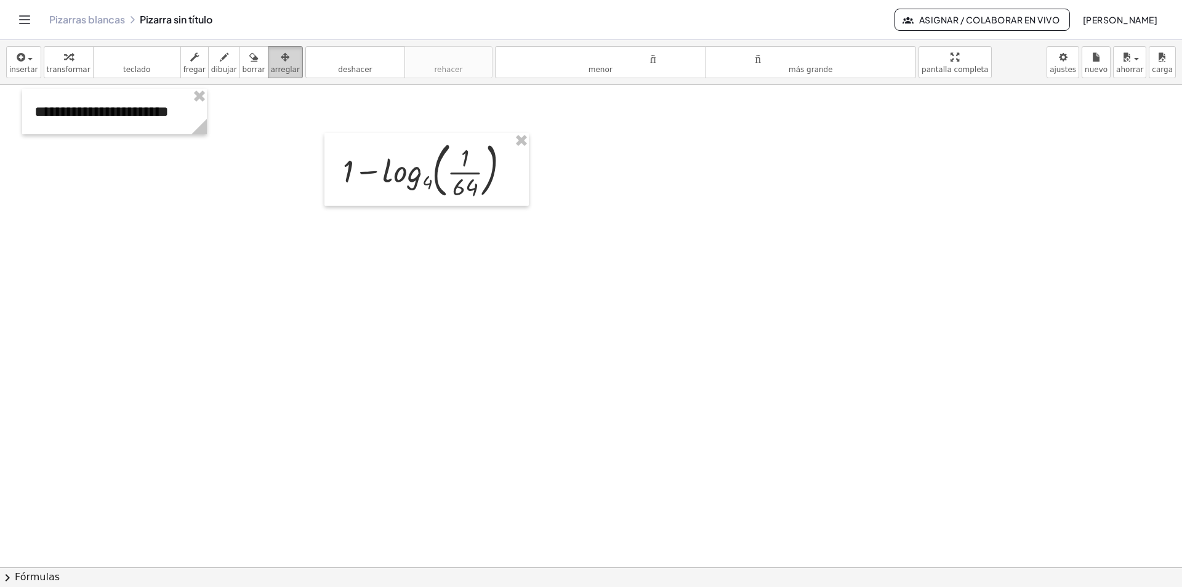
click at [281, 51] on icon "button" at bounding box center [285, 57] width 9 height 15
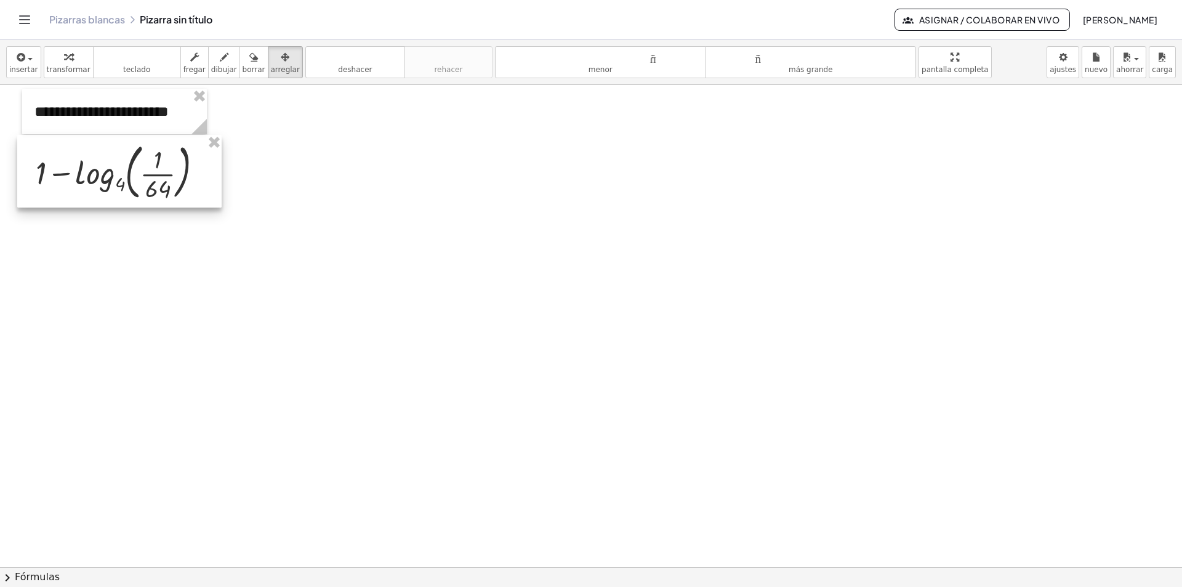
drag, startPoint x: 481, startPoint y: 179, endPoint x: 174, endPoint y: 181, distance: 307.8
click at [174, 181] on div at bounding box center [119, 171] width 204 height 73
click at [208, 65] on button "dibujar" at bounding box center [224, 62] width 32 height 32
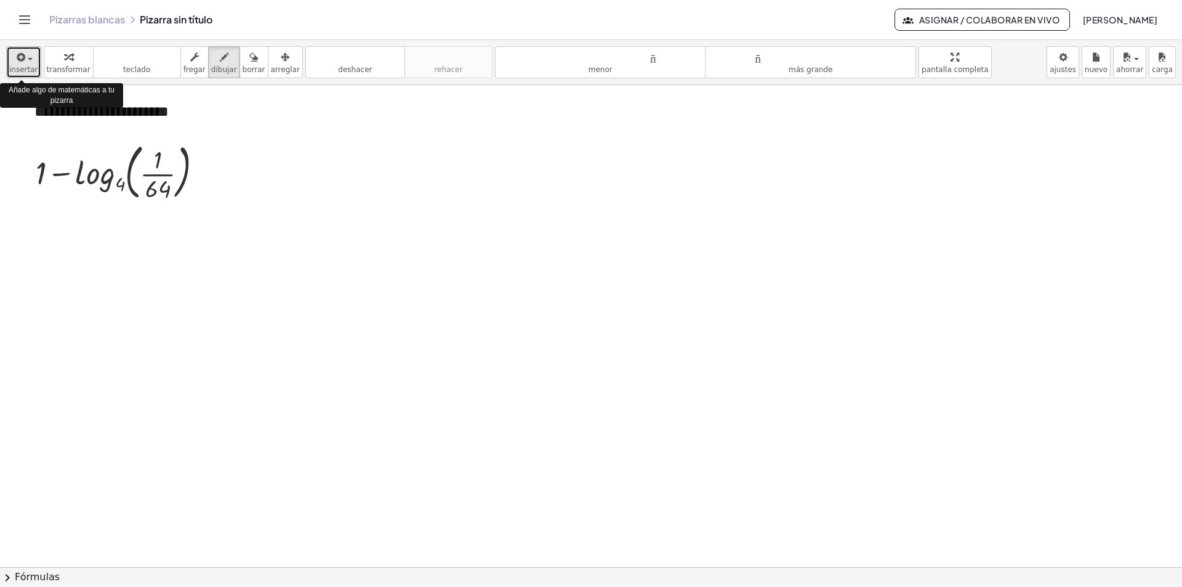
click at [22, 60] on icon "button" at bounding box center [20, 57] width 11 height 15
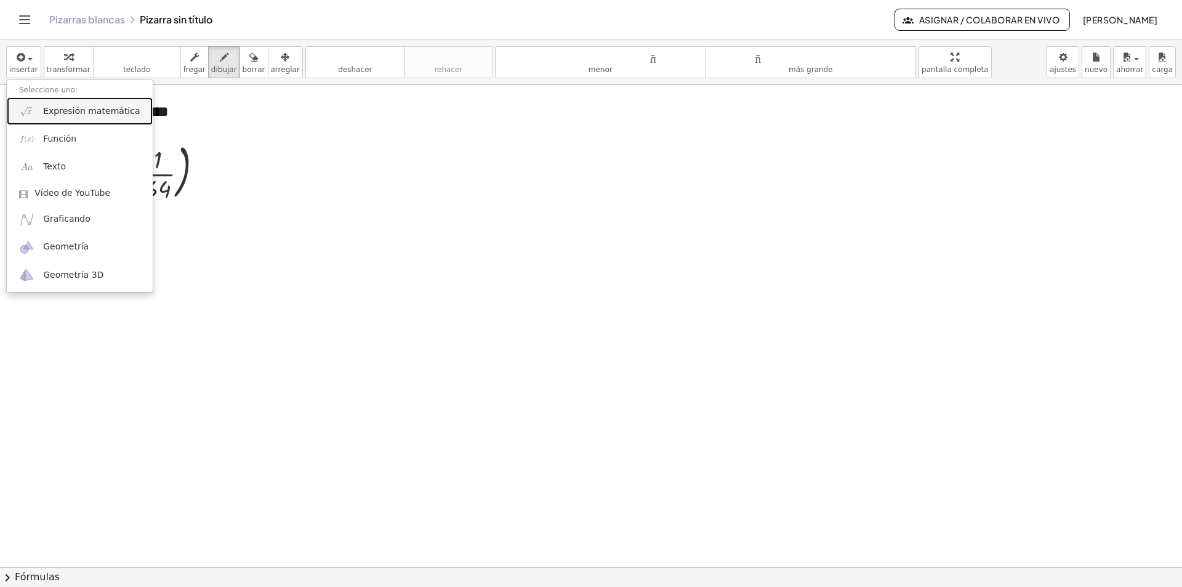
click at [76, 108] on font "Expresión matemática" at bounding box center [91, 111] width 97 height 10
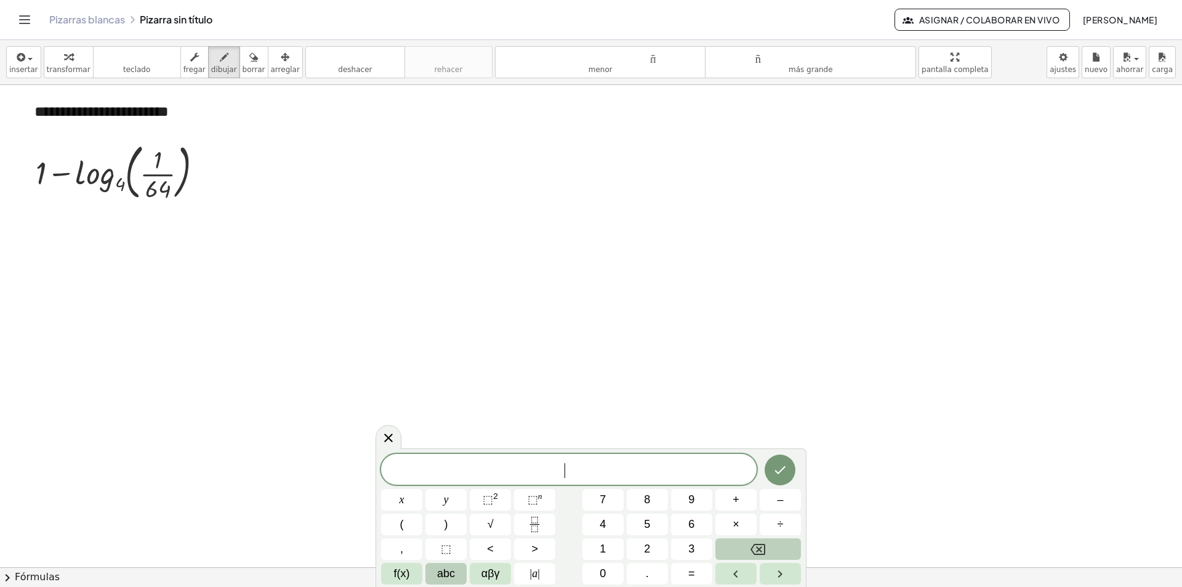
click at [452, 573] on span "abc" at bounding box center [446, 573] width 18 height 17
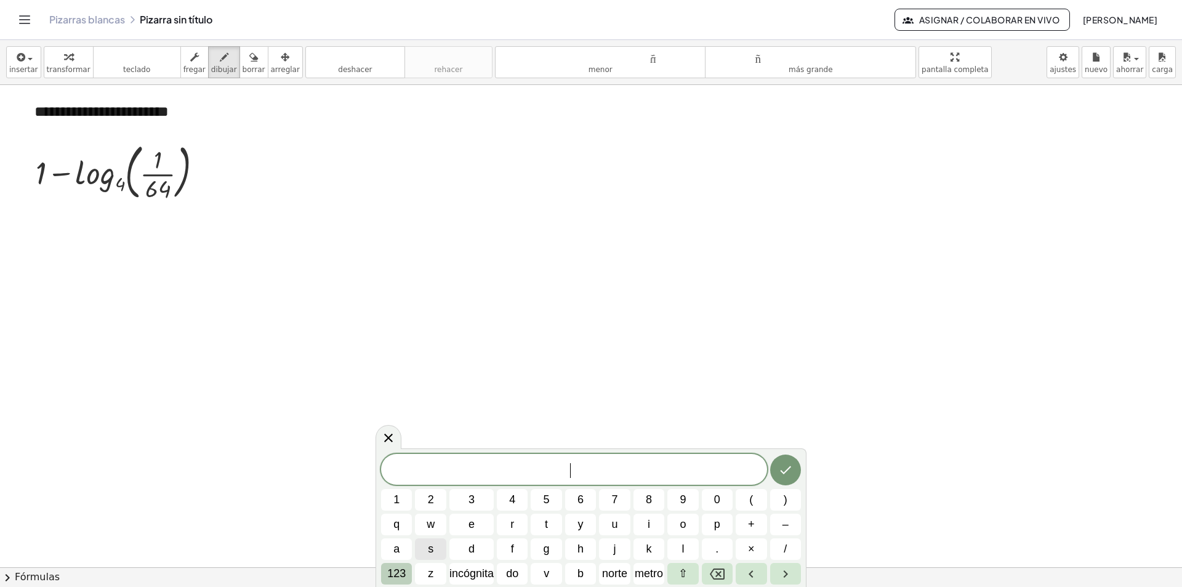
click at [404, 568] on font "123" at bounding box center [396, 573] width 18 height 12
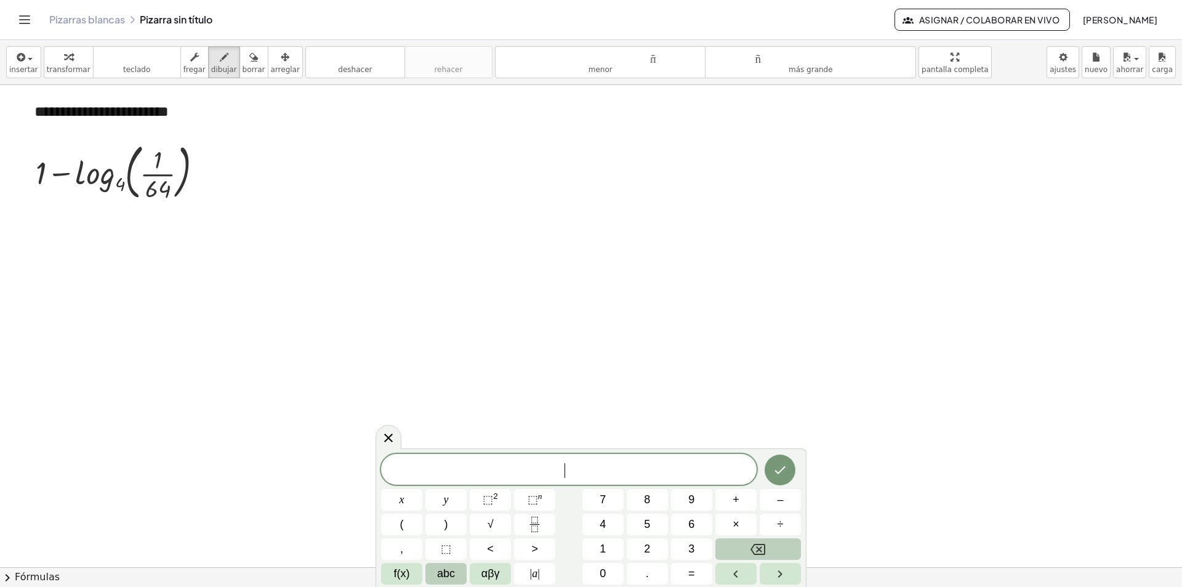
click at [448, 572] on span "abc" at bounding box center [446, 573] width 18 height 17
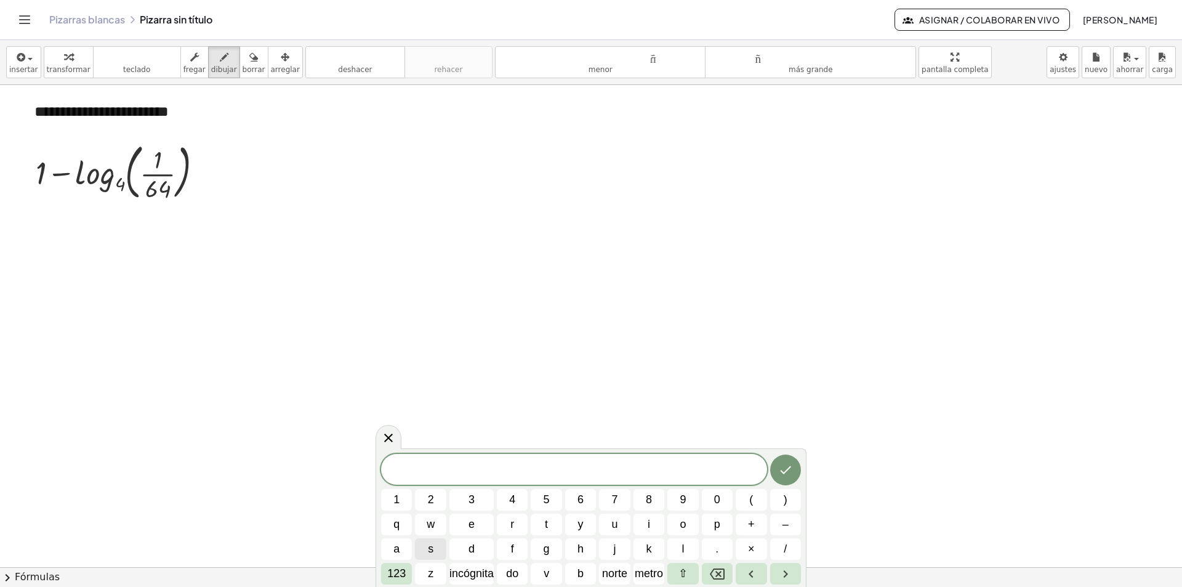
click at [430, 544] on span "s" at bounding box center [431, 549] width 6 height 17
click at [649, 526] on span "i" at bounding box center [649, 524] width 2 height 17
click at [781, 576] on icon "Flecha derecha" at bounding box center [785, 573] width 15 height 15
click at [717, 572] on icon "Retroceso" at bounding box center [717, 573] width 15 height 11
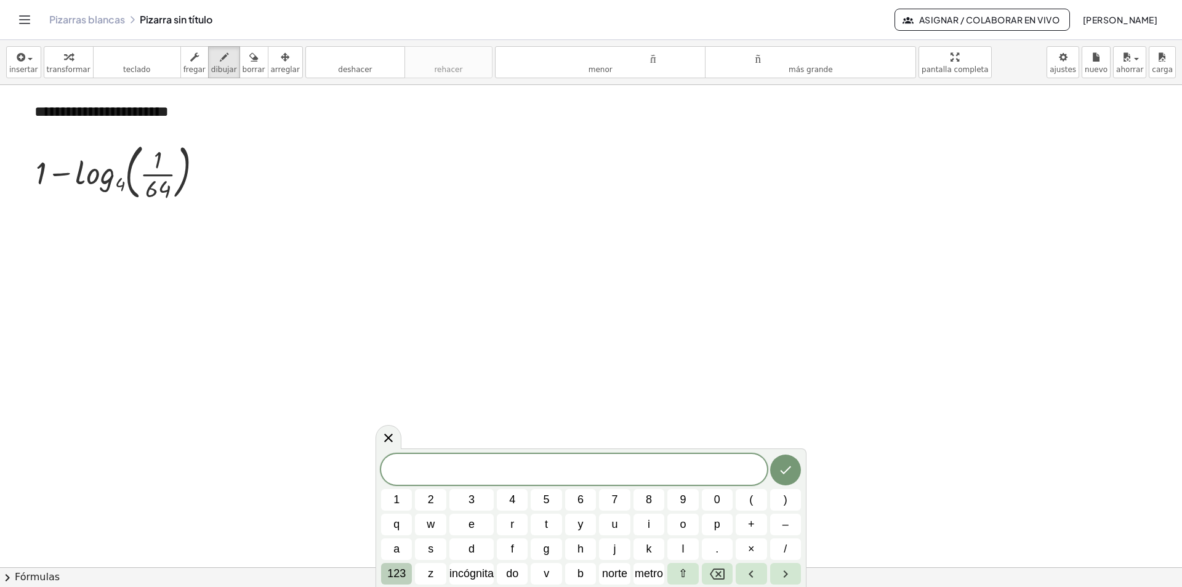
click at [403, 573] on font "123" at bounding box center [396, 573] width 18 height 12
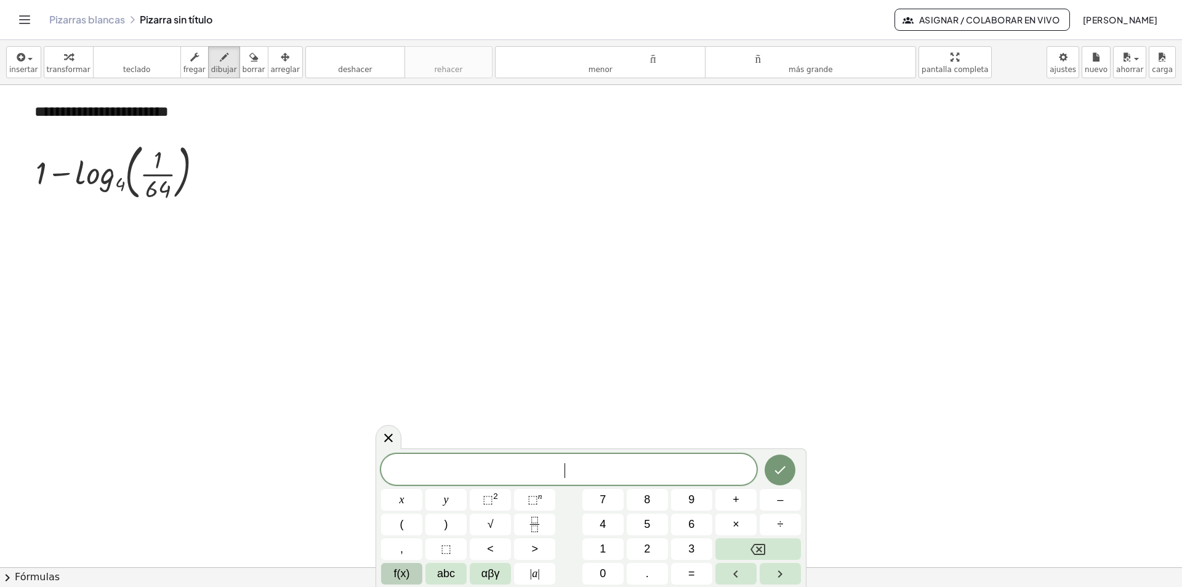
click at [403, 577] on span "f(x)" at bounding box center [402, 573] width 16 height 17
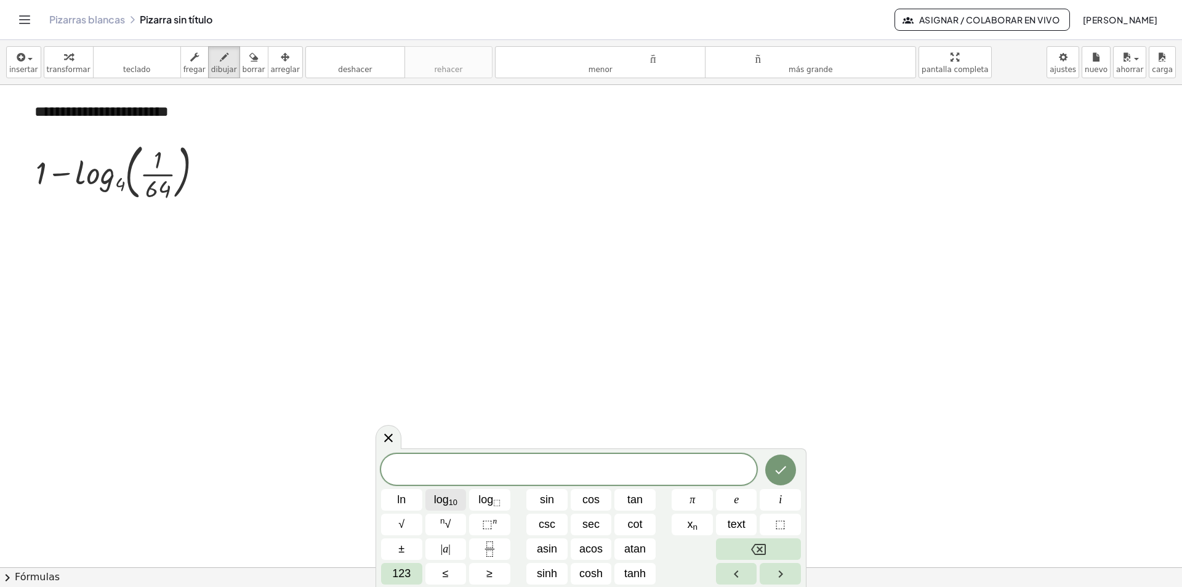
click at [446, 498] on span "log 10" at bounding box center [445, 499] width 23 height 17
click at [402, 574] on span "123" at bounding box center [401, 573] width 18 height 17
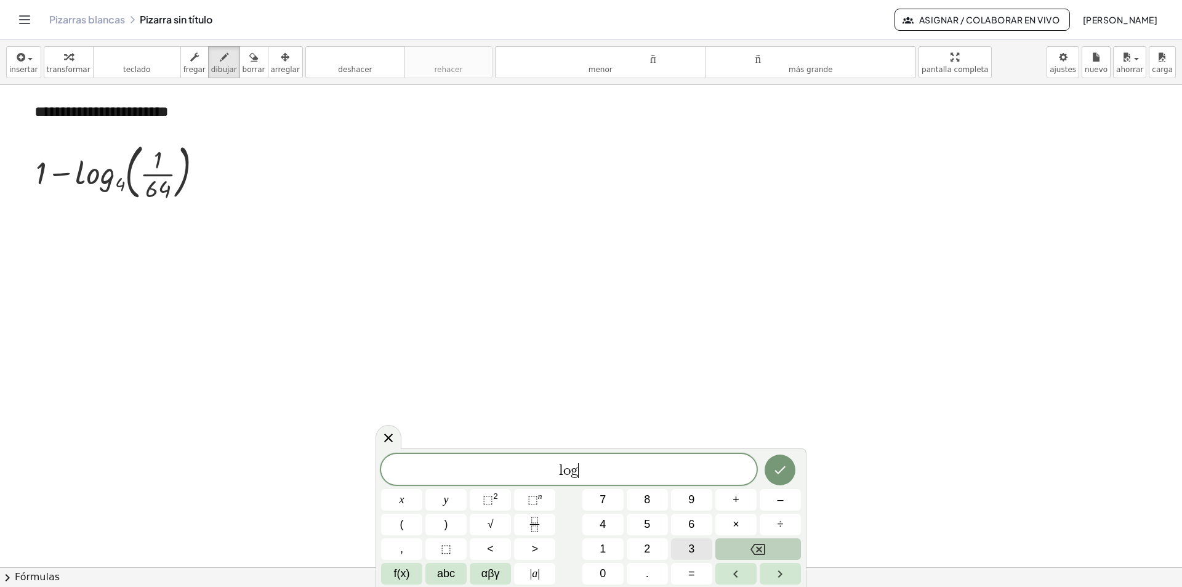
click at [686, 551] on button "3" at bounding box center [691, 549] width 41 height 22
click at [694, 576] on span "=" at bounding box center [691, 573] width 7 height 17
click at [783, 468] on icon "Done" at bounding box center [780, 470] width 11 height 8
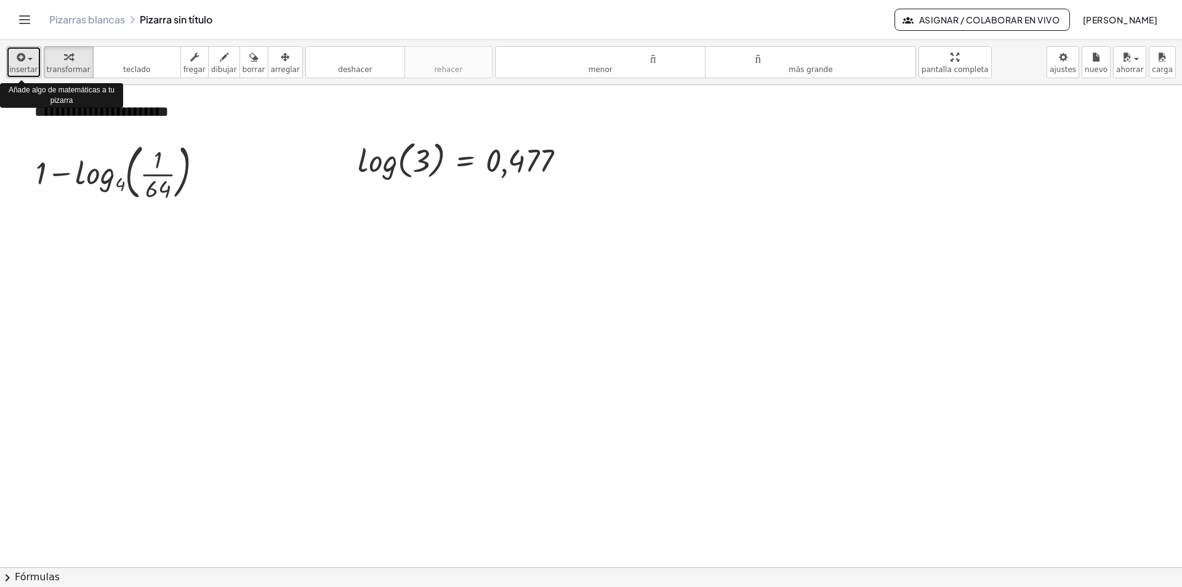
click at [26, 56] on div "button" at bounding box center [23, 56] width 29 height 15
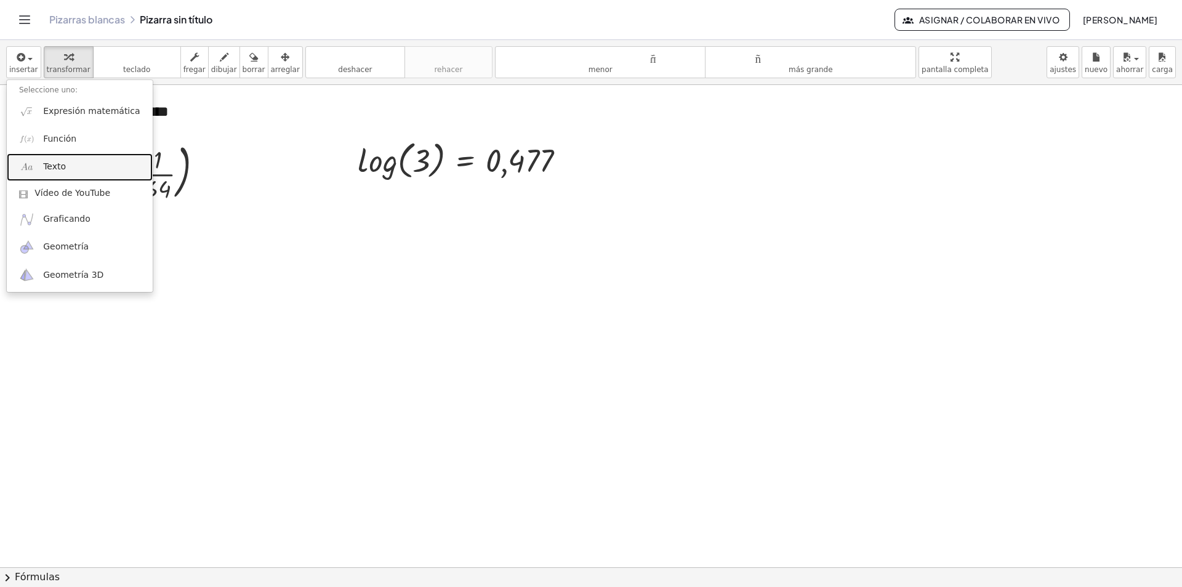
click at [57, 167] on font "Texto" at bounding box center [54, 166] width 23 height 10
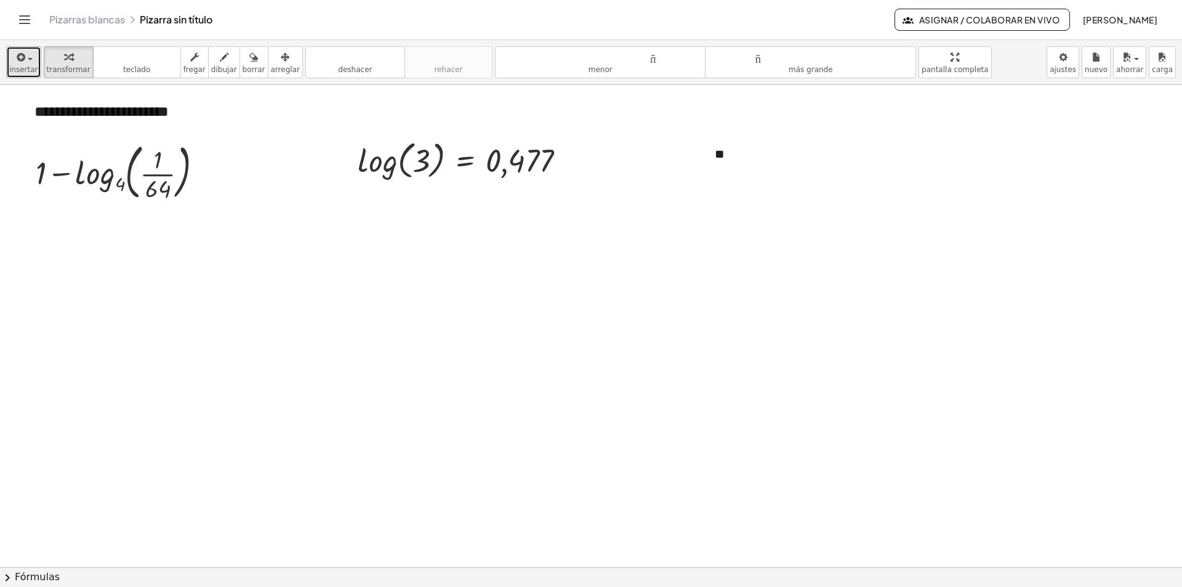
click at [22, 58] on icon "button" at bounding box center [20, 57] width 11 height 15
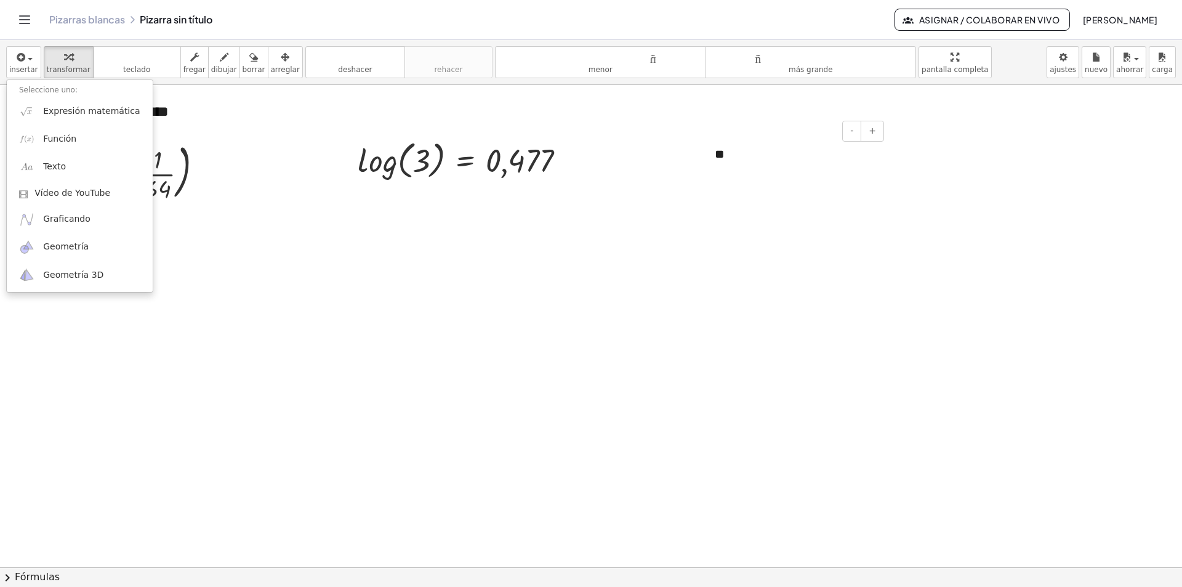
click at [728, 151] on div "**" at bounding box center [794, 154] width 185 height 42
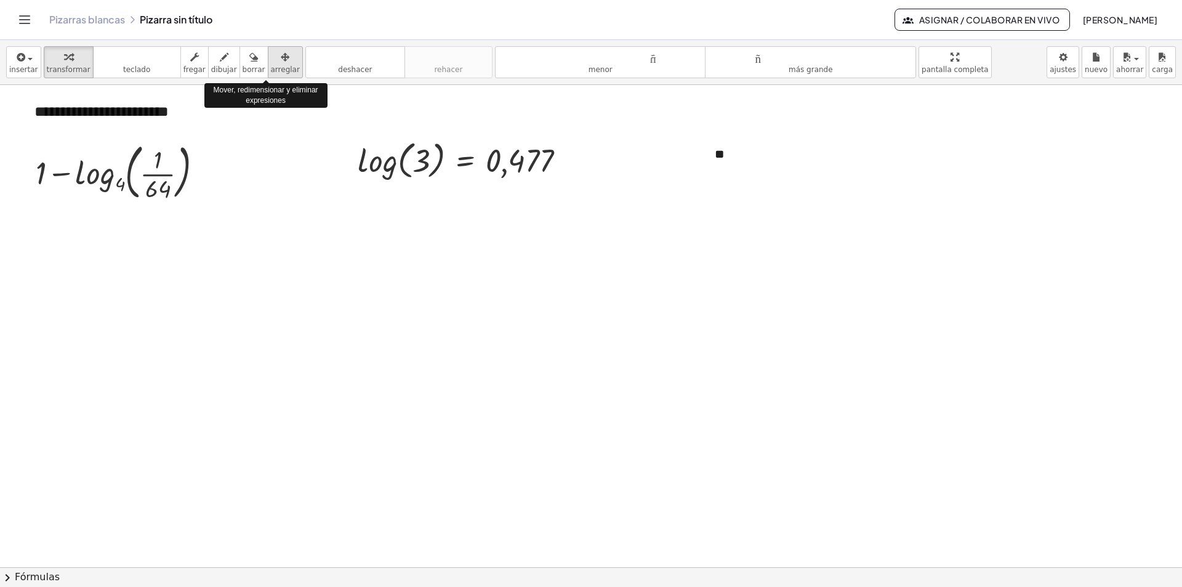
click at [272, 58] on div "button" at bounding box center [285, 56] width 29 height 15
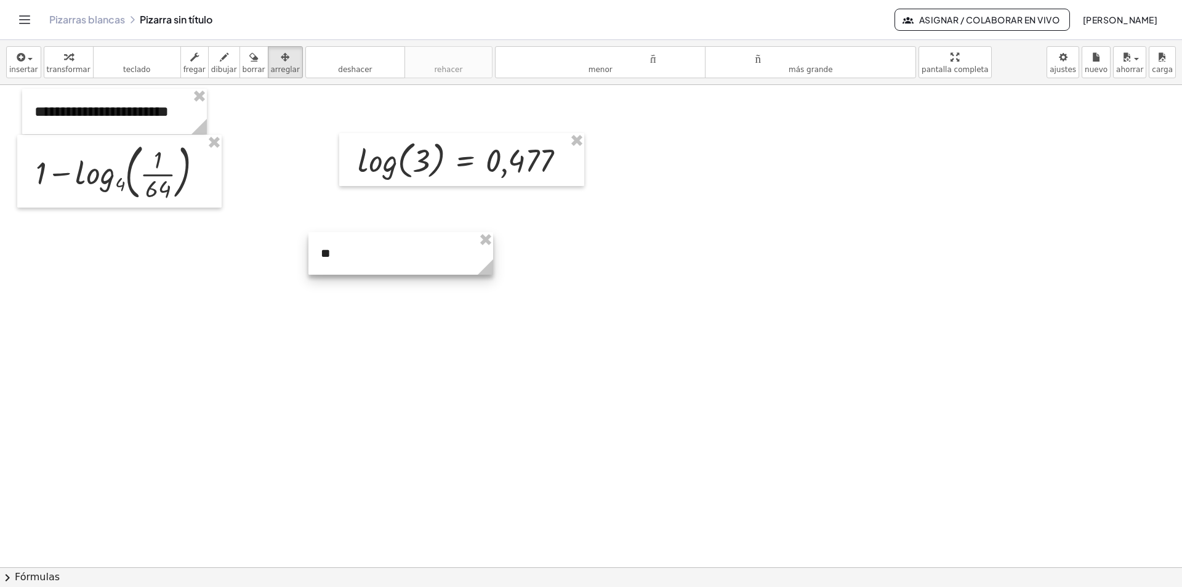
drag, startPoint x: 756, startPoint y: 153, endPoint x: 362, endPoint y: 252, distance: 406.3
click at [362, 252] on div at bounding box center [400, 253] width 185 height 42
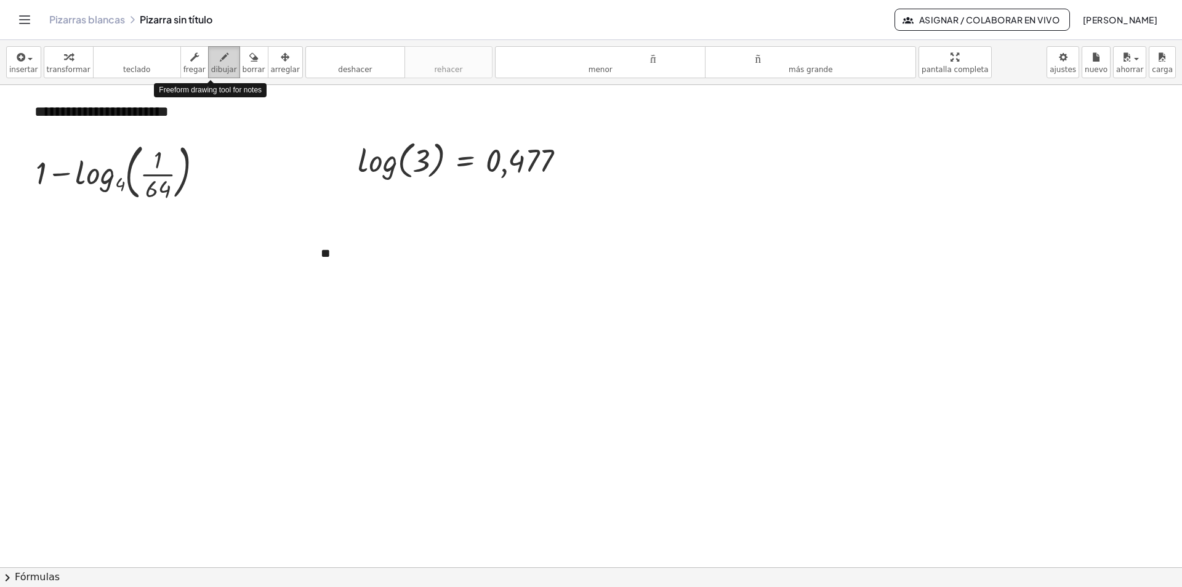
click at [220, 62] on icon "button" at bounding box center [224, 57] width 9 height 15
click at [249, 61] on icon "button" at bounding box center [253, 57] width 9 height 15
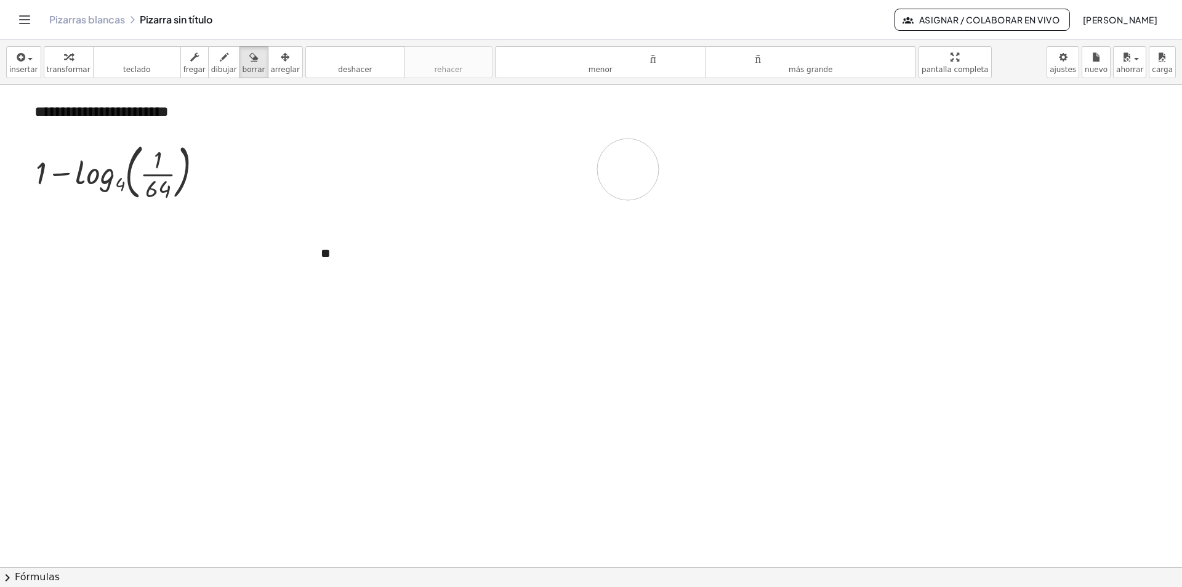
drag, startPoint x: 559, startPoint y: 174, endPoint x: 673, endPoint y: 168, distance: 114.0
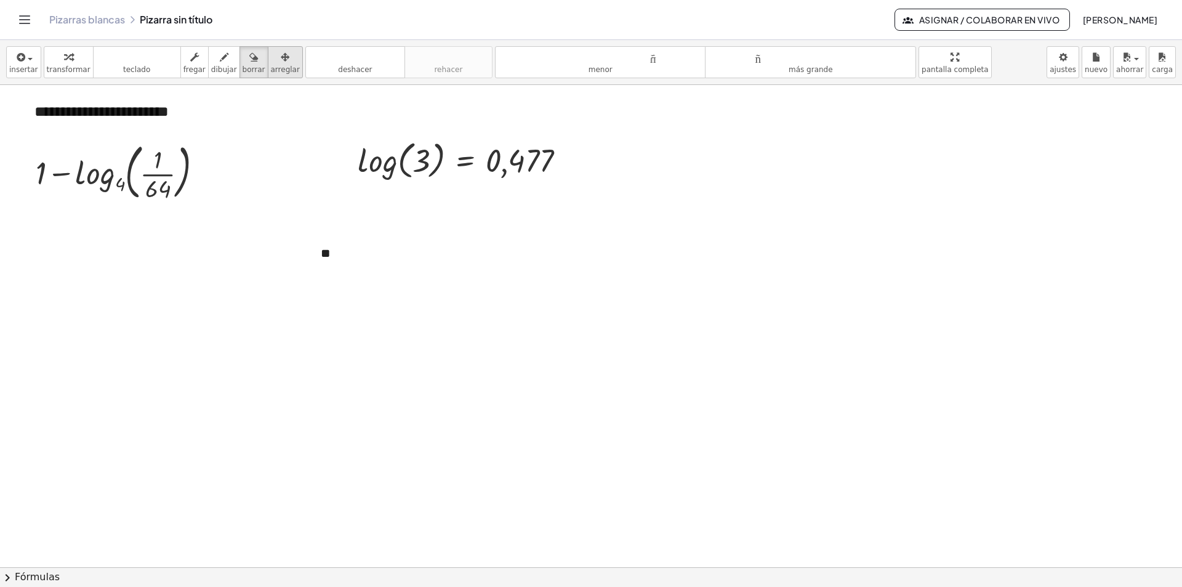
click at [281, 57] on icon "button" at bounding box center [285, 57] width 9 height 15
click at [358, 259] on div at bounding box center [400, 253] width 185 height 42
click at [29, 57] on div "button" at bounding box center [23, 56] width 29 height 15
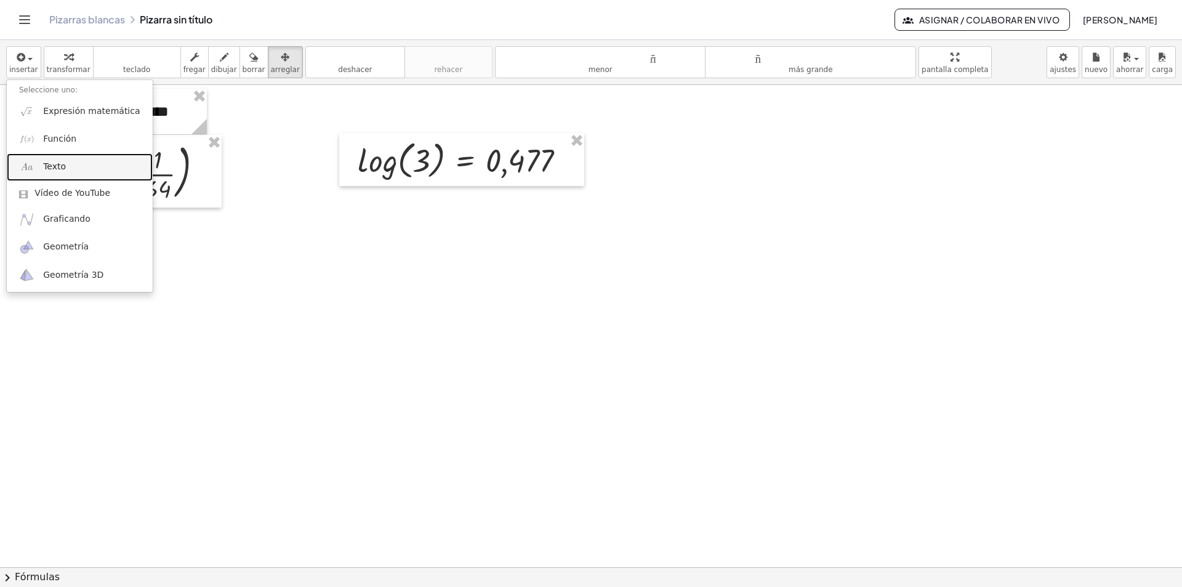
click at [78, 169] on link "Texto" at bounding box center [80, 167] width 146 height 28
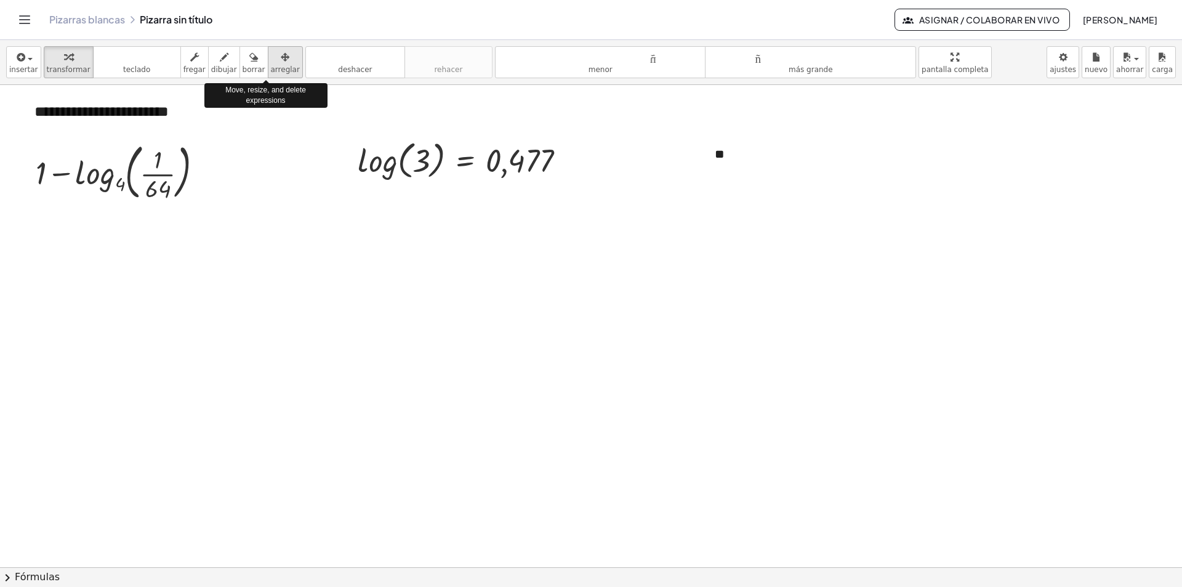
click at [271, 65] on font "arreglar" at bounding box center [285, 69] width 29 height 9
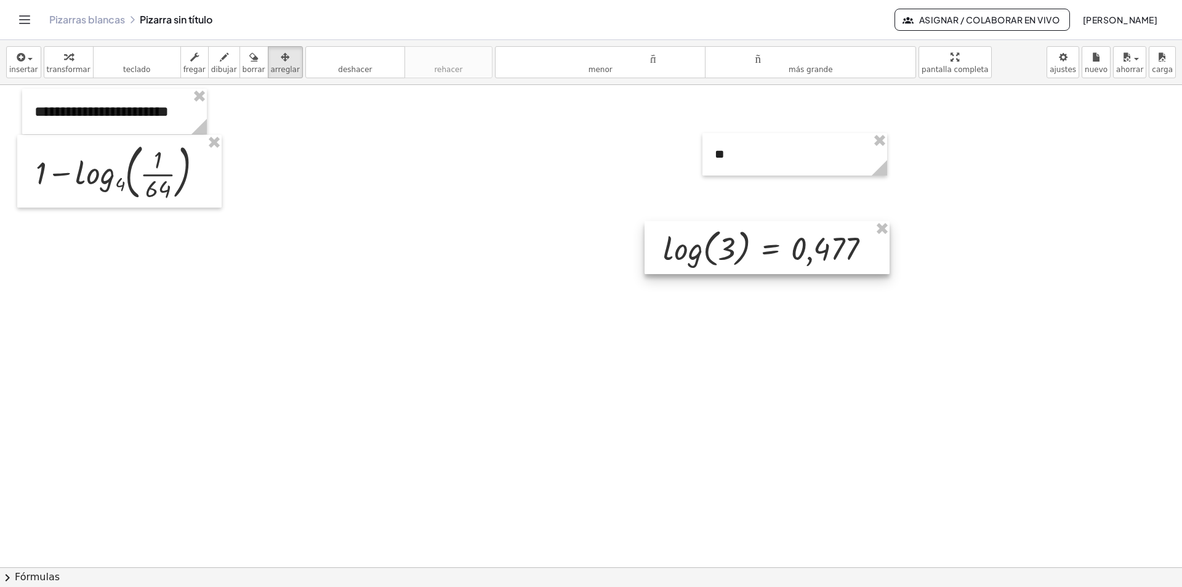
drag, startPoint x: 453, startPoint y: 165, endPoint x: 755, endPoint y: 254, distance: 315.2
click at [757, 254] on div at bounding box center [767, 247] width 245 height 53
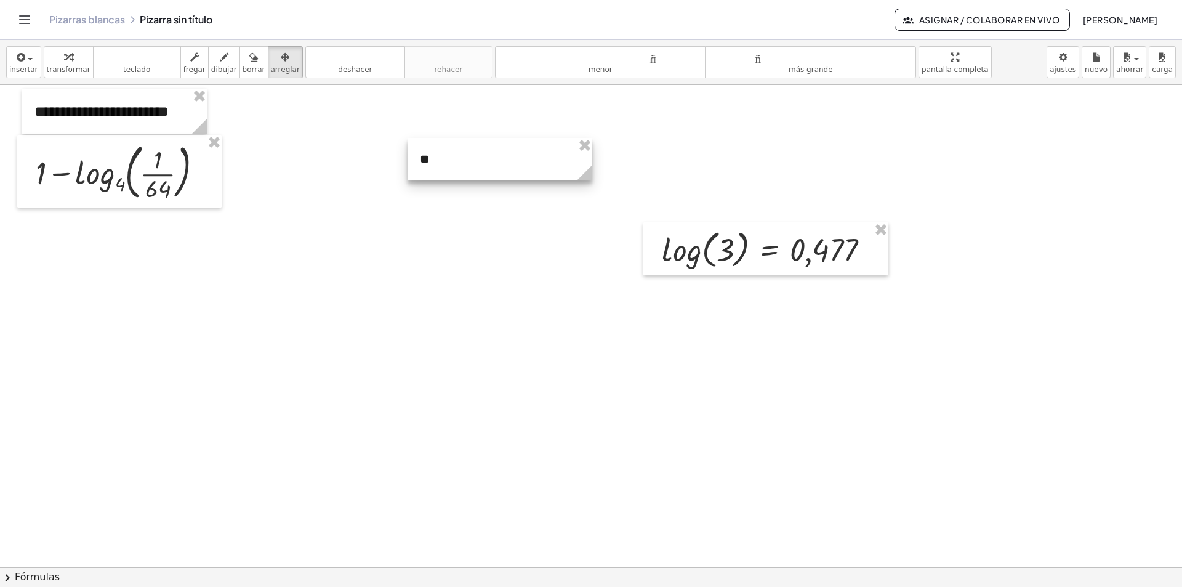
drag, startPoint x: 742, startPoint y: 153, endPoint x: 483, endPoint y: 156, distance: 258.6
click at [483, 156] on div at bounding box center [500, 159] width 185 height 42
click at [508, 155] on div at bounding box center [500, 159] width 185 height 42
click at [438, 177] on div at bounding box center [500, 159] width 185 height 42
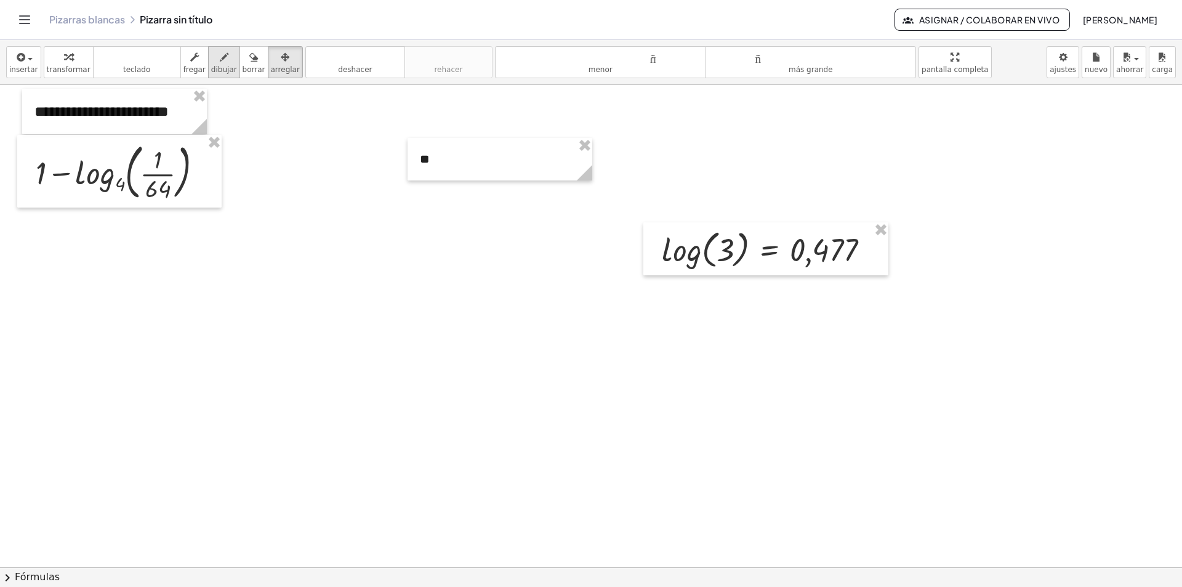
click at [220, 63] on icon "button" at bounding box center [224, 57] width 9 height 15
click at [243, 64] on button "borrar" at bounding box center [253, 62] width 29 height 32
drag, startPoint x: 401, startPoint y: 167, endPoint x: 436, endPoint y: 159, distance: 35.4
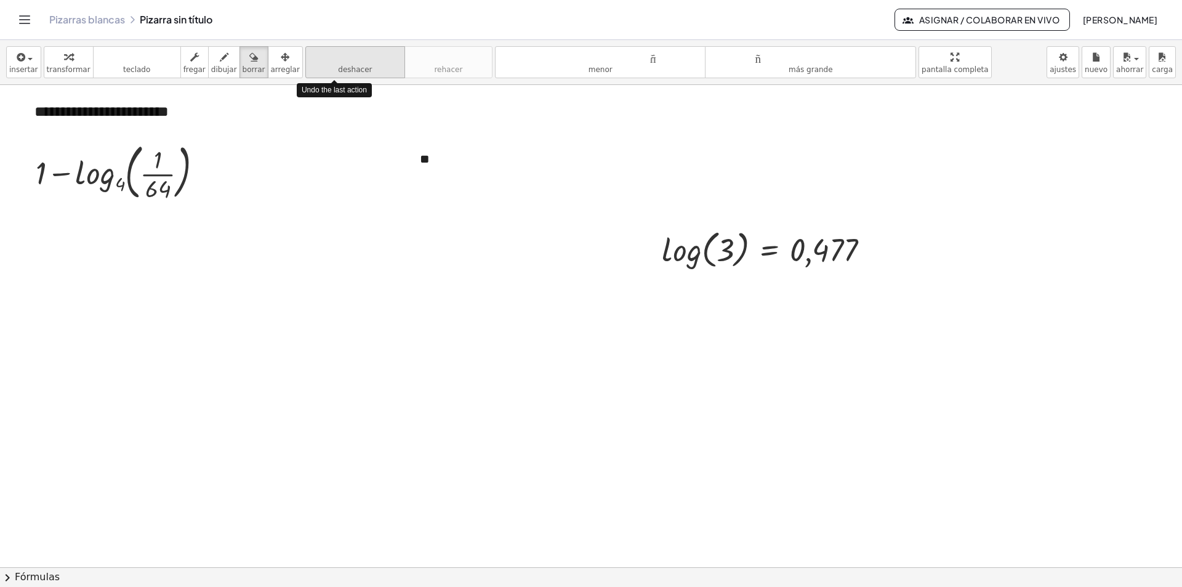
click at [339, 65] on font "deshacer" at bounding box center [355, 69] width 34 height 9
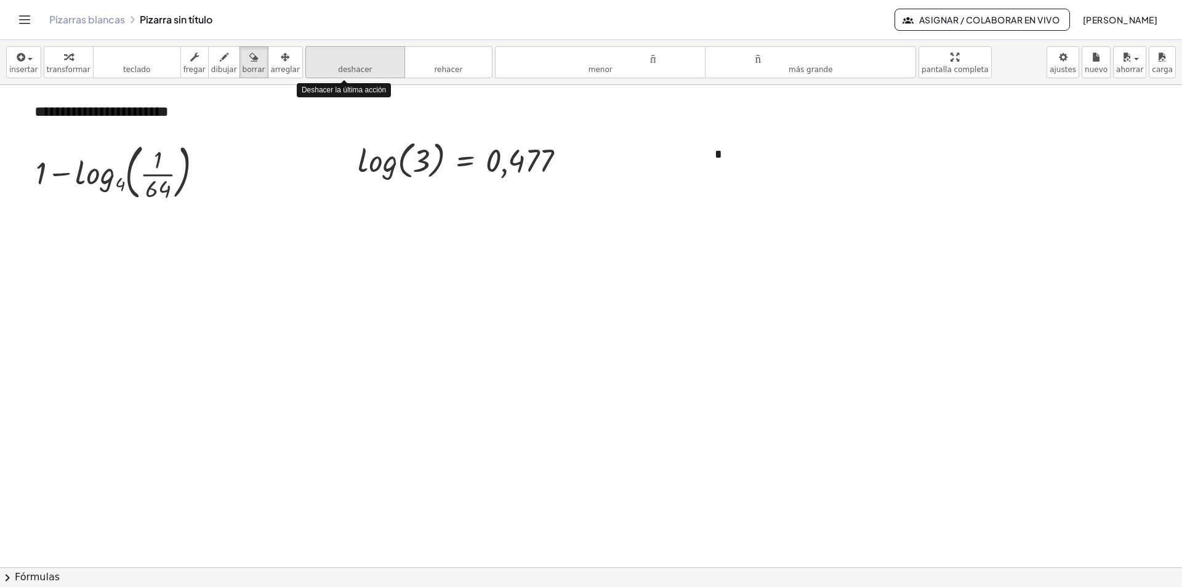
click at [339, 65] on font "deshacer" at bounding box center [355, 69] width 34 height 9
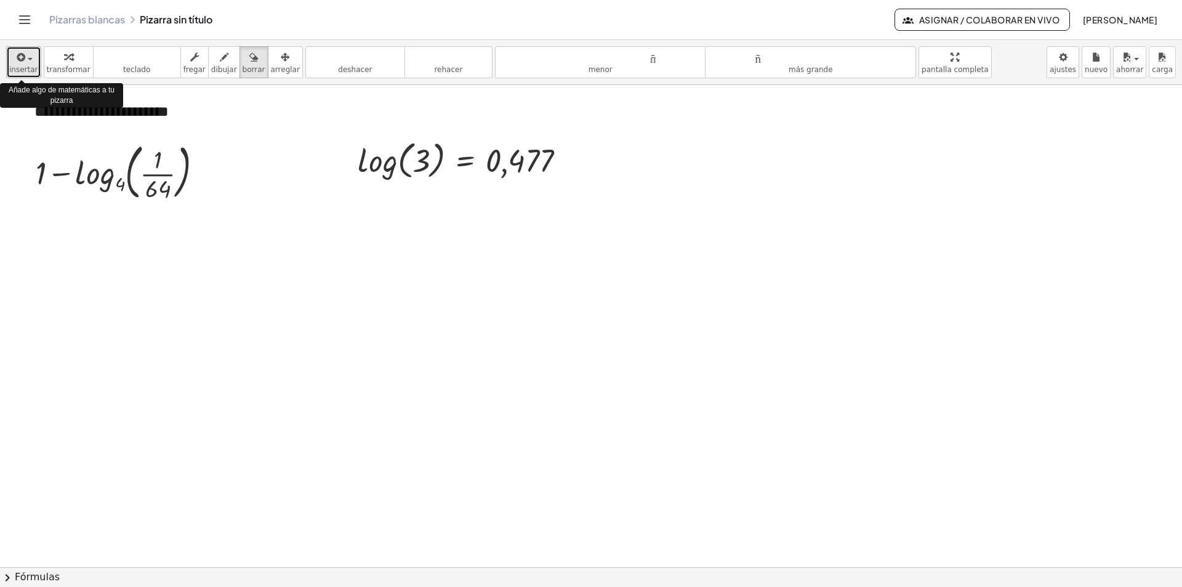
click at [30, 59] on span "button" at bounding box center [30, 59] width 5 height 2
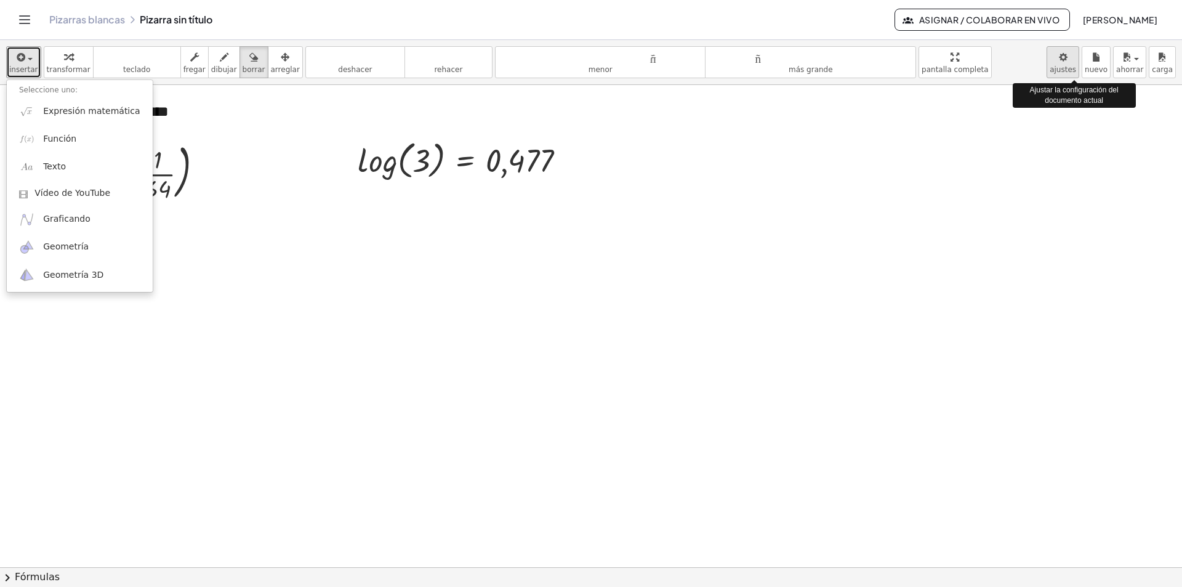
click at [1076, 60] on body "**********" at bounding box center [591, 293] width 1182 height 587
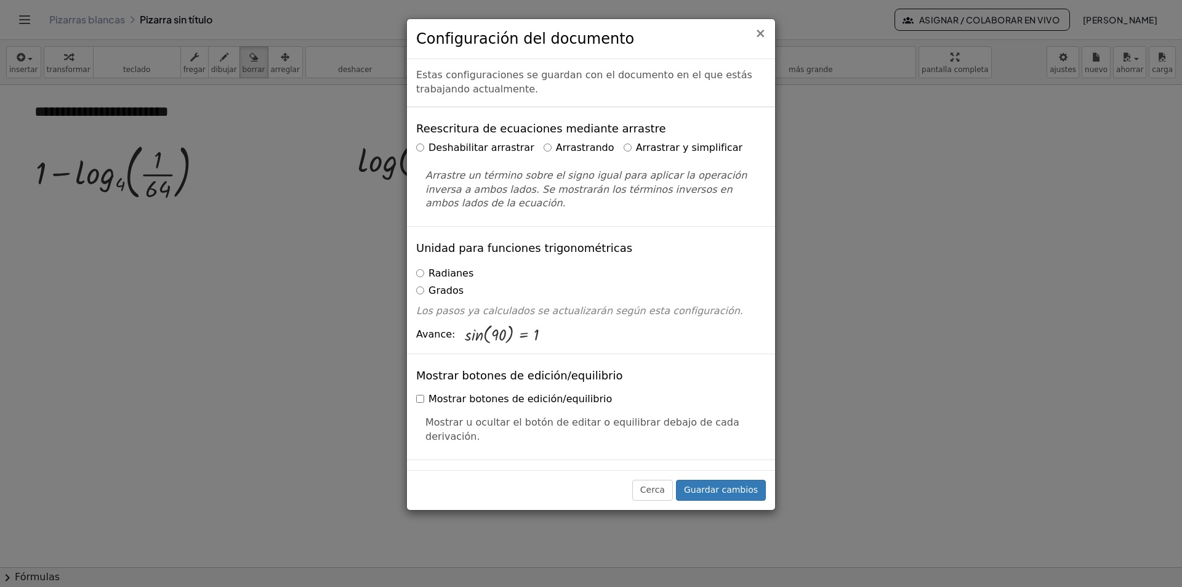
click at [763, 34] on font "×" at bounding box center [760, 33] width 11 height 15
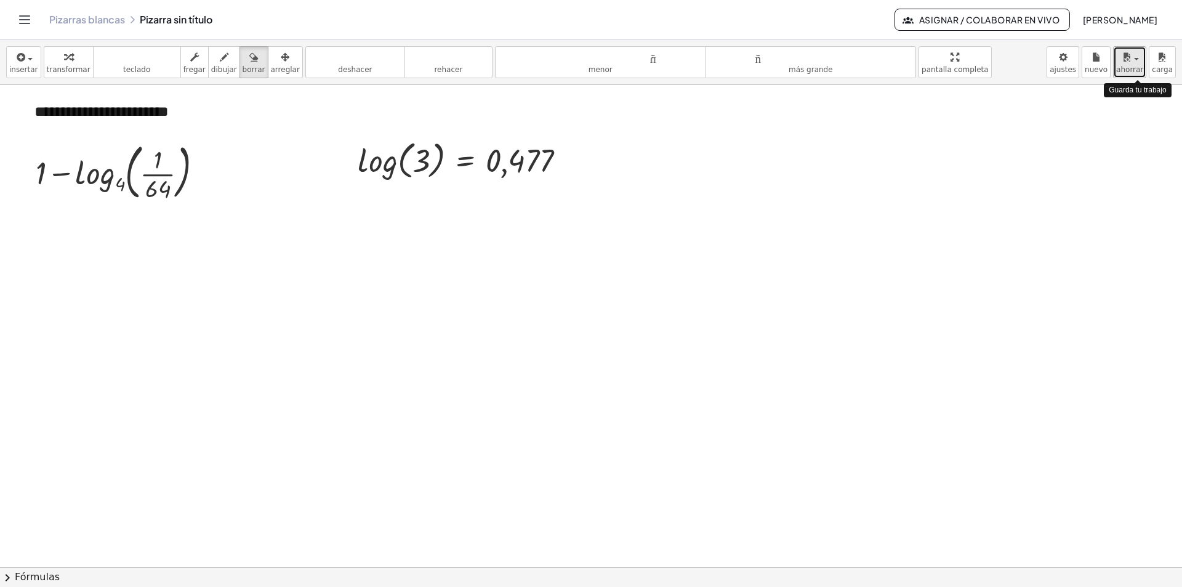
click at [1134, 57] on span "button" at bounding box center [1133, 58] width 2 height 9
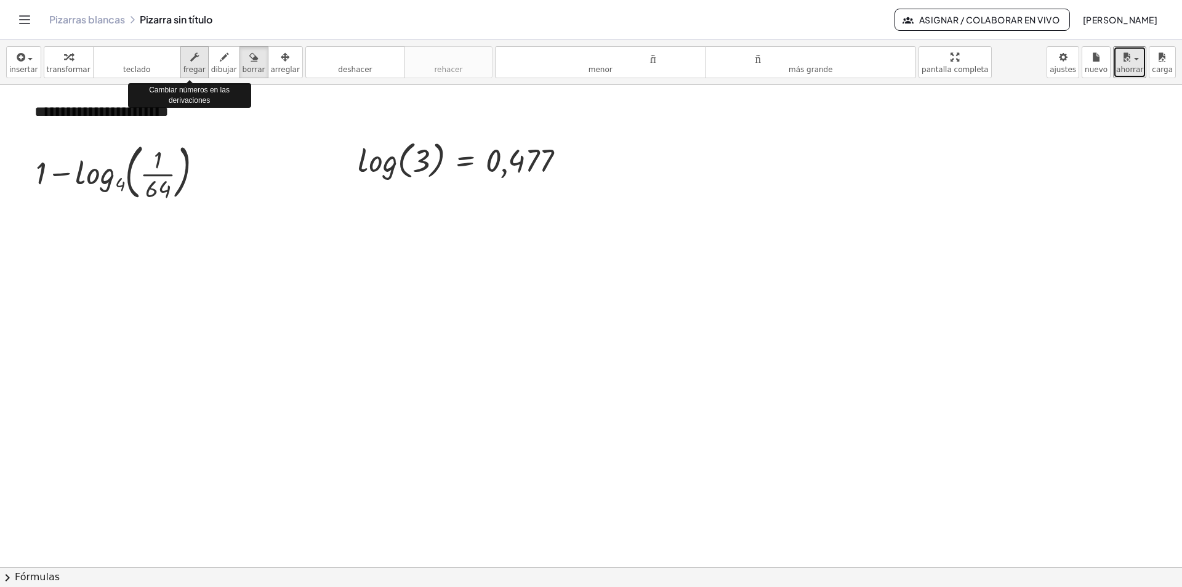
click at [190, 58] on icon "button" at bounding box center [194, 57] width 9 height 15
drag, startPoint x: 423, startPoint y: 153, endPoint x: 430, endPoint y: 141, distance: 14.1
click at [430, 141] on div at bounding box center [467, 159] width 230 height 47
click at [191, 62] on div "button" at bounding box center [194, 56] width 22 height 15
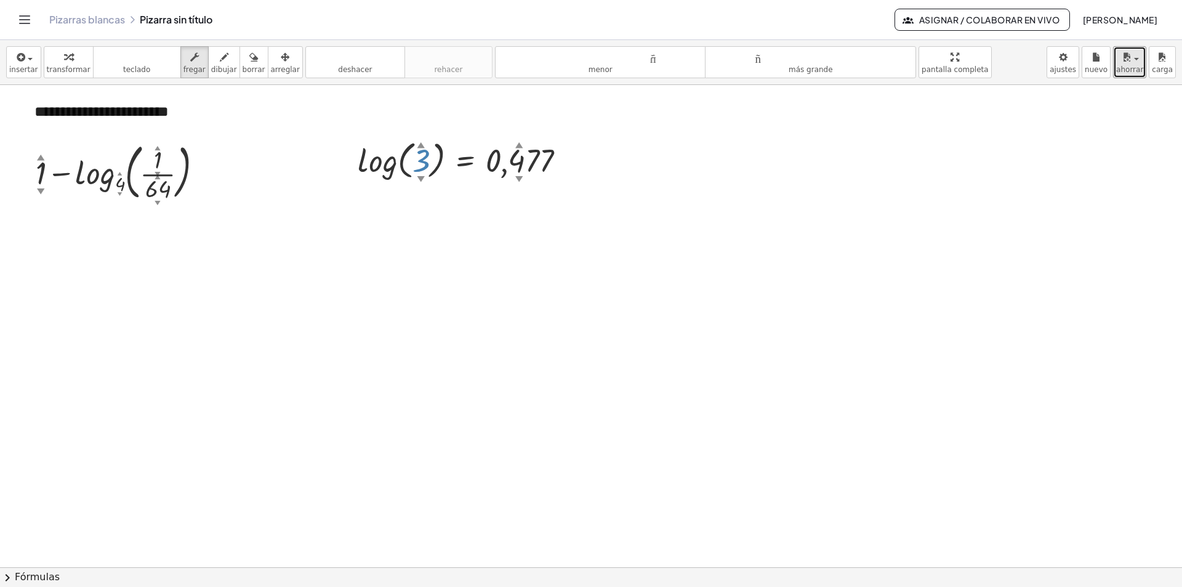
drag, startPoint x: 420, startPoint y: 161, endPoint x: 422, endPoint y: 169, distance: 8.7
click at [422, 169] on div at bounding box center [466, 159] width 229 height 47
click at [220, 64] on icon "button" at bounding box center [224, 57] width 9 height 15
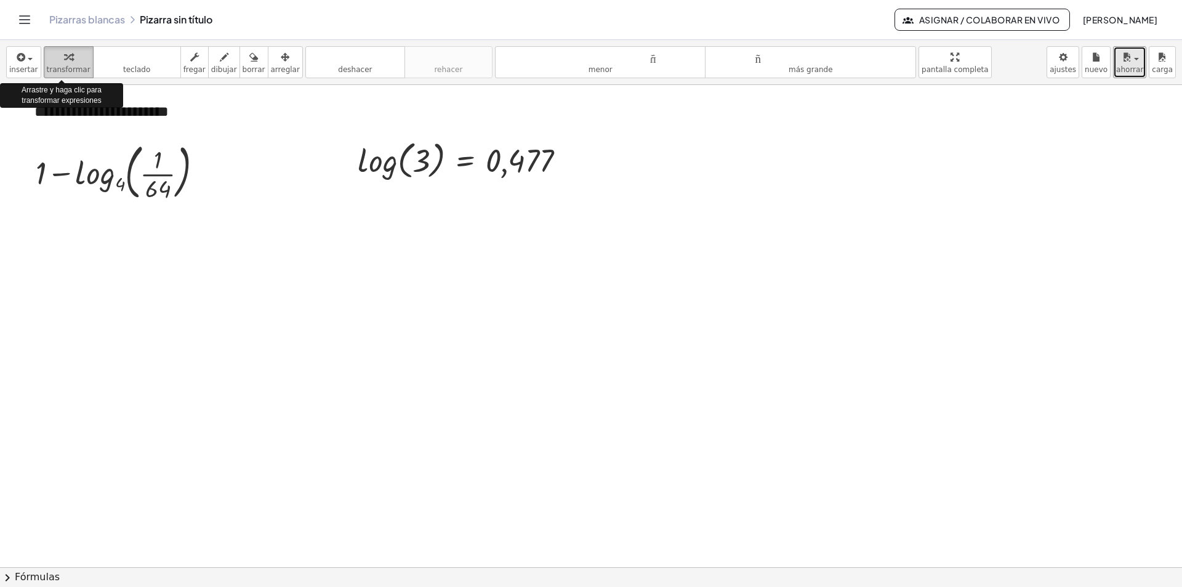
click at [56, 59] on div "button" at bounding box center [69, 56] width 44 height 15
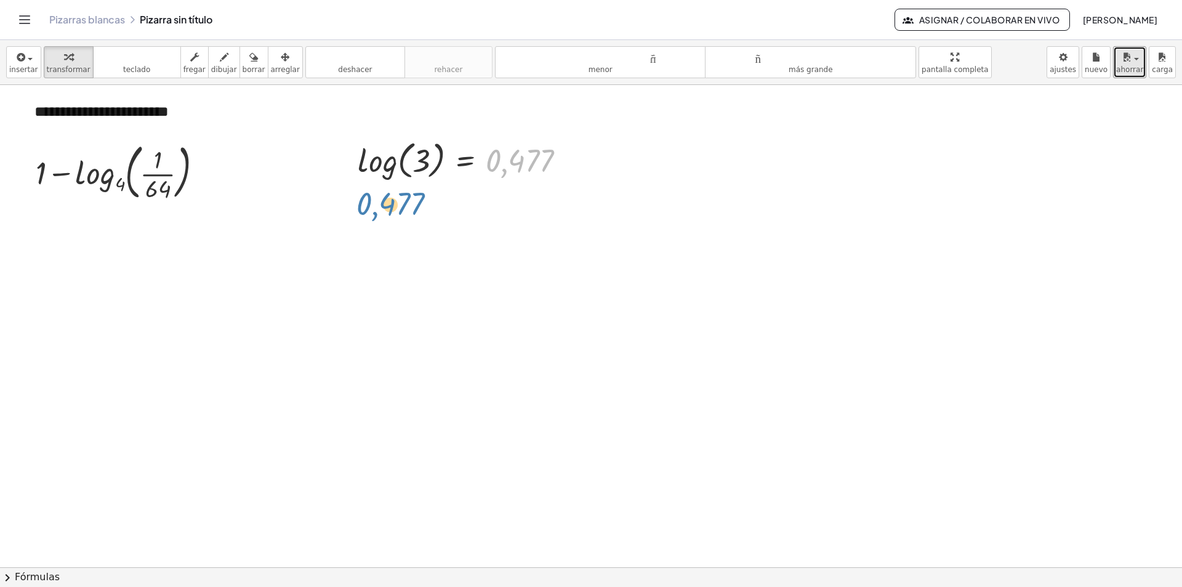
drag, startPoint x: 523, startPoint y: 159, endPoint x: 395, endPoint y: 203, distance: 135.7
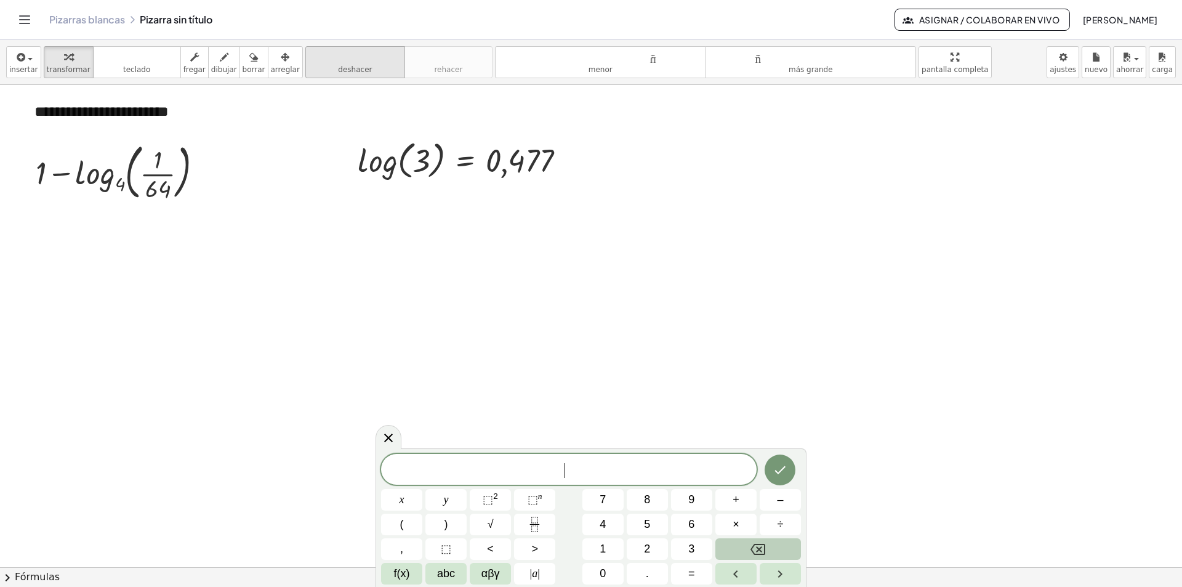
click at [316, 62] on font "deshacer" at bounding box center [355, 57] width 94 height 12
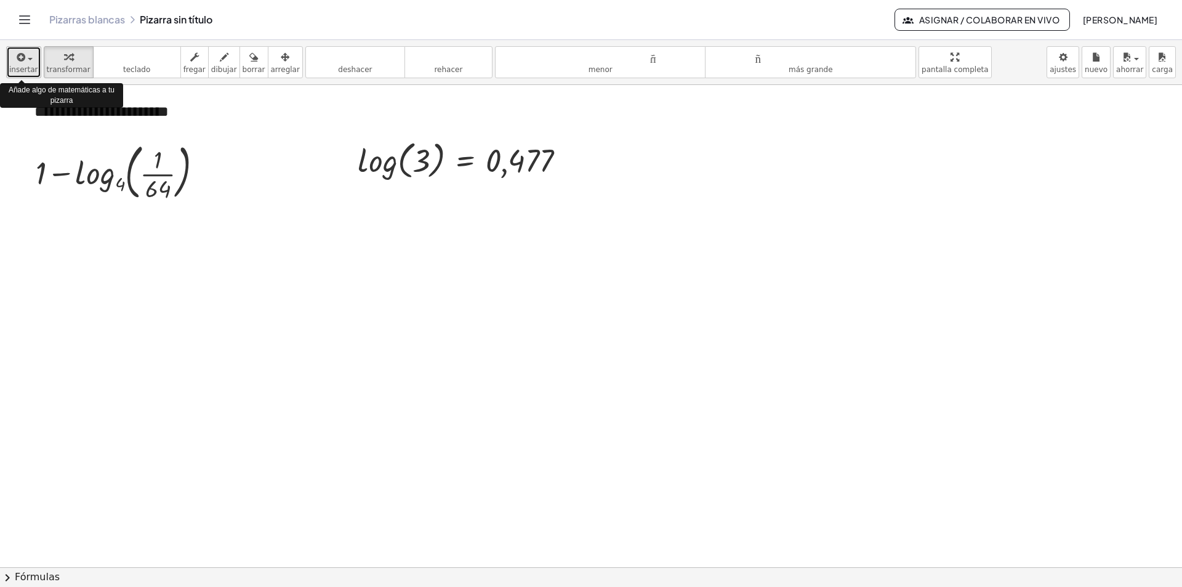
click at [19, 64] on icon "button" at bounding box center [20, 57] width 11 height 15
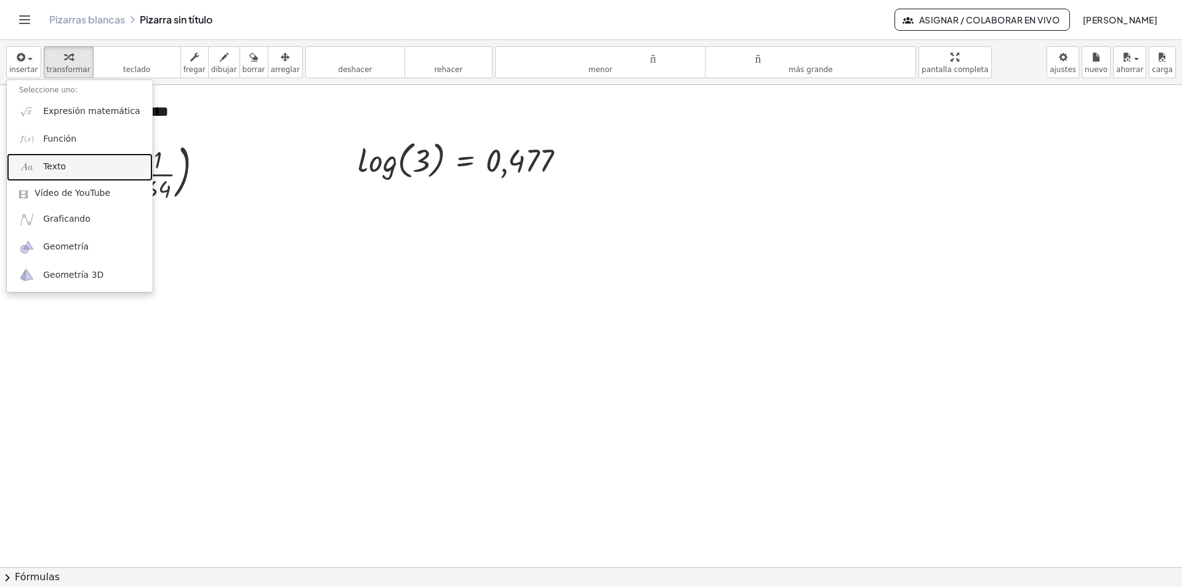
click at [84, 168] on link "Texto" at bounding box center [80, 167] width 146 height 28
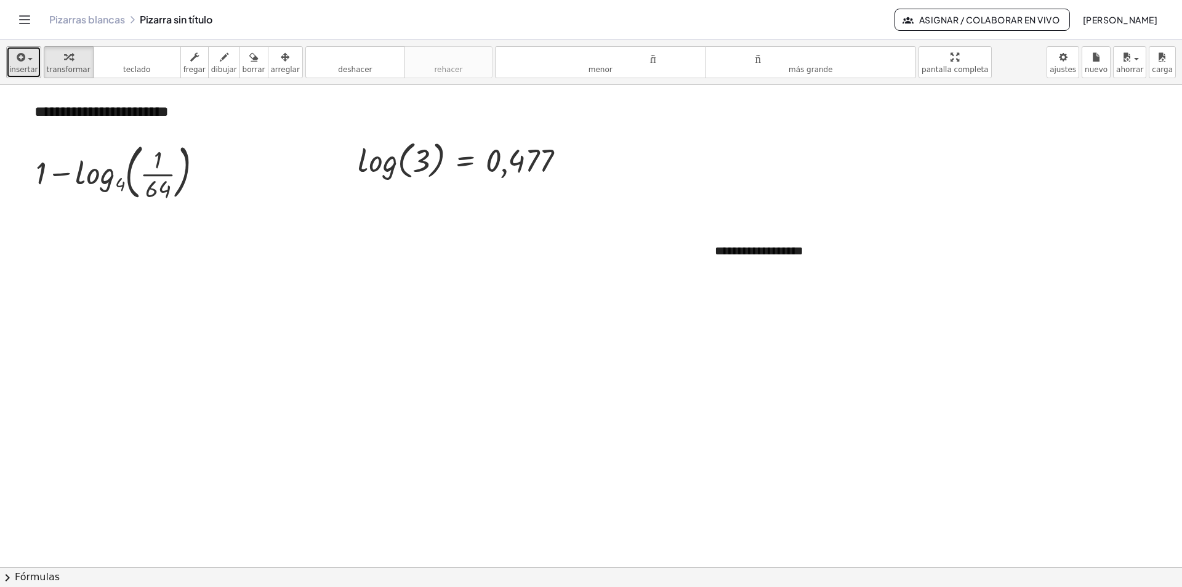
click at [17, 60] on icon "button" at bounding box center [20, 57] width 11 height 15
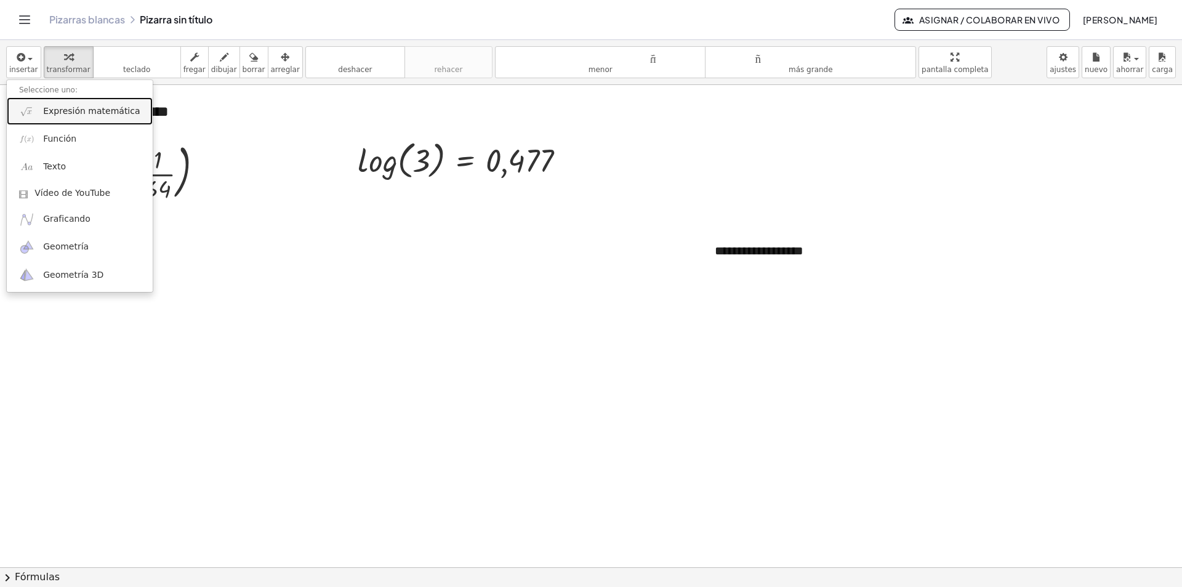
click at [81, 114] on font "Expresión matemática" at bounding box center [91, 111] width 97 height 10
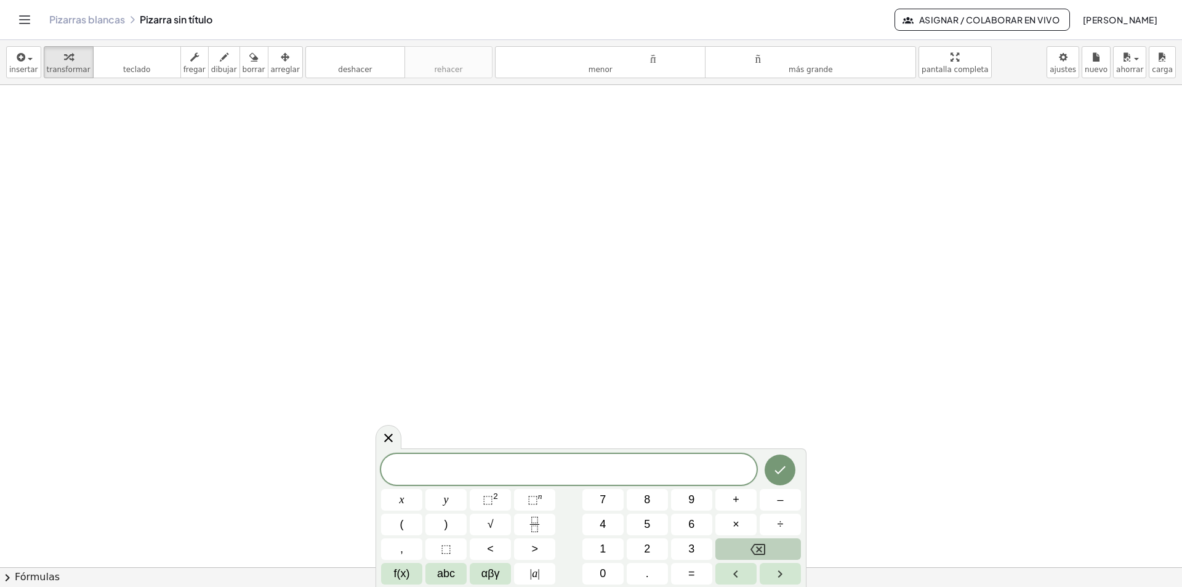
scroll to position [185, 0]
click at [402, 572] on span "f(x)" at bounding box center [402, 573] width 16 height 17
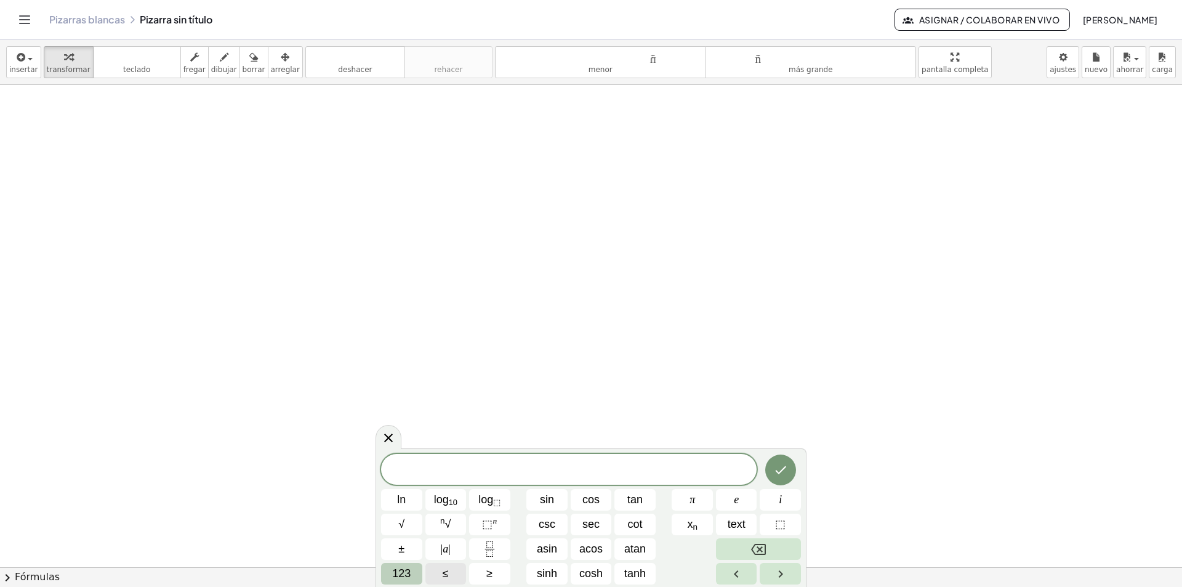
click at [402, 572] on span "123" at bounding box center [401, 573] width 18 height 17
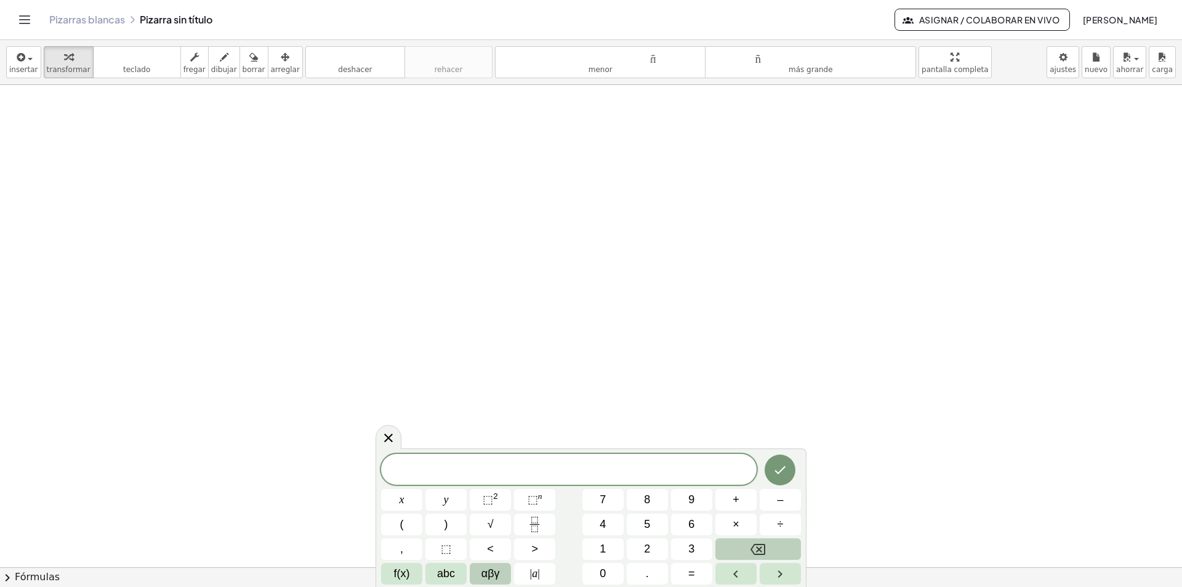
click at [491, 573] on span "αβγ" at bounding box center [490, 573] width 18 height 17
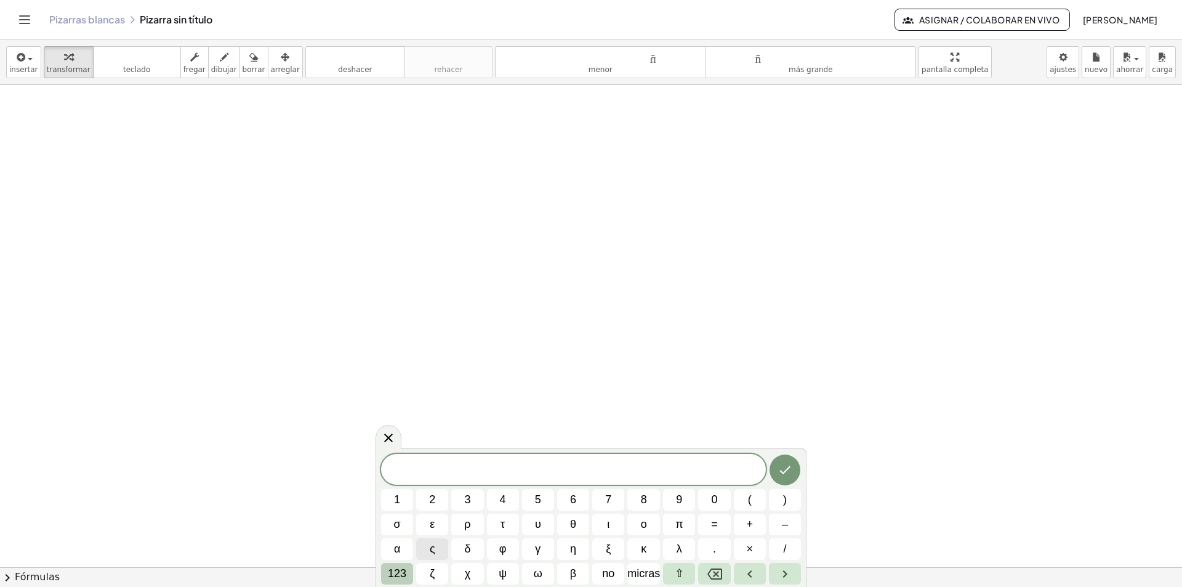
click at [396, 569] on font "123" at bounding box center [397, 573] width 18 height 12
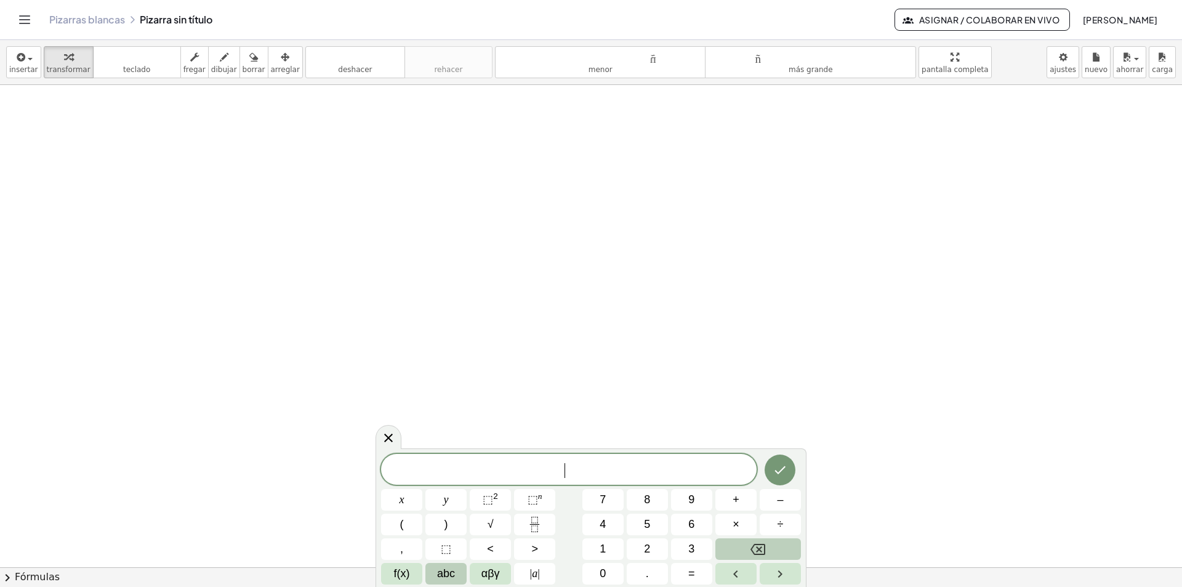
click at [451, 573] on span "abc" at bounding box center [446, 573] width 18 height 17
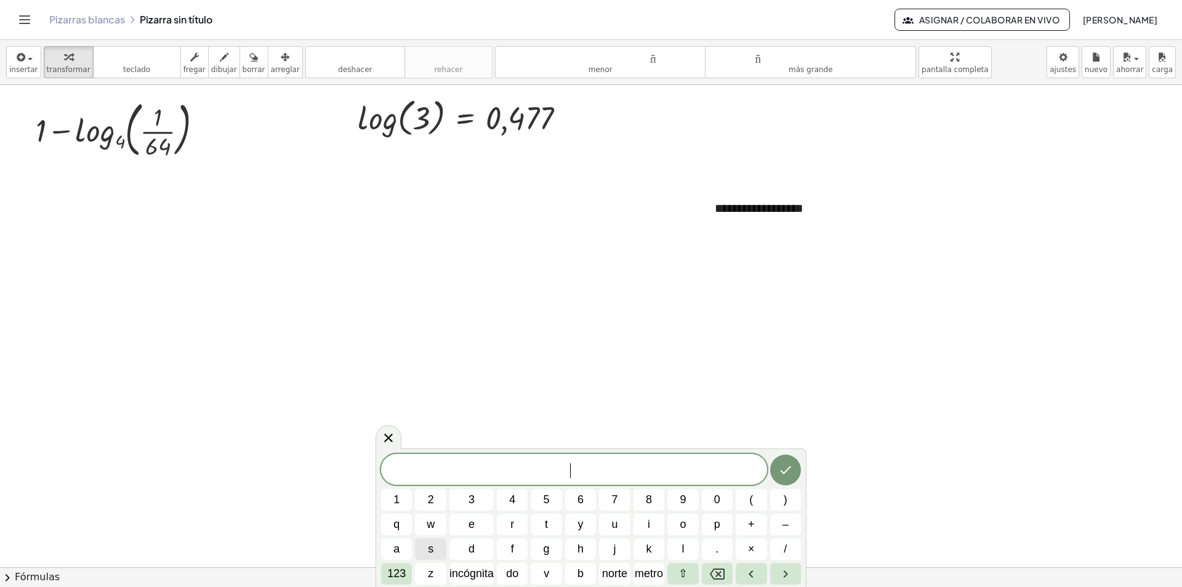
scroll to position [44, 0]
click at [755, 220] on div "**********" at bounding box center [794, 207] width 185 height 42
click at [814, 209] on div "**********" at bounding box center [794, 207] width 185 height 42
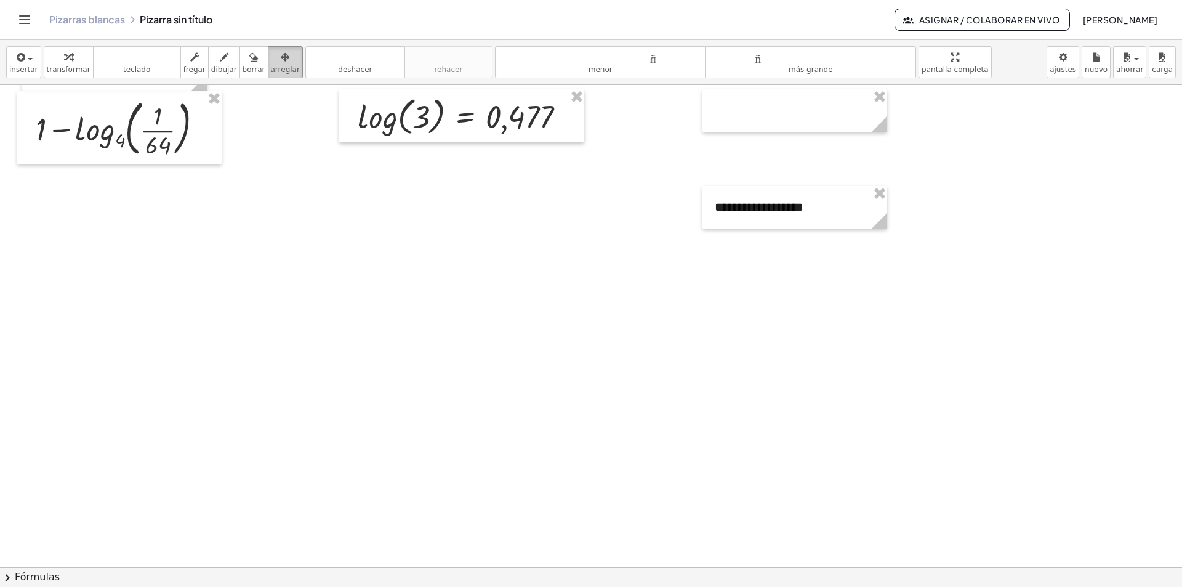
click at [281, 59] on icon "button" at bounding box center [285, 57] width 9 height 15
